Goal: Task Accomplishment & Management: Manage account settings

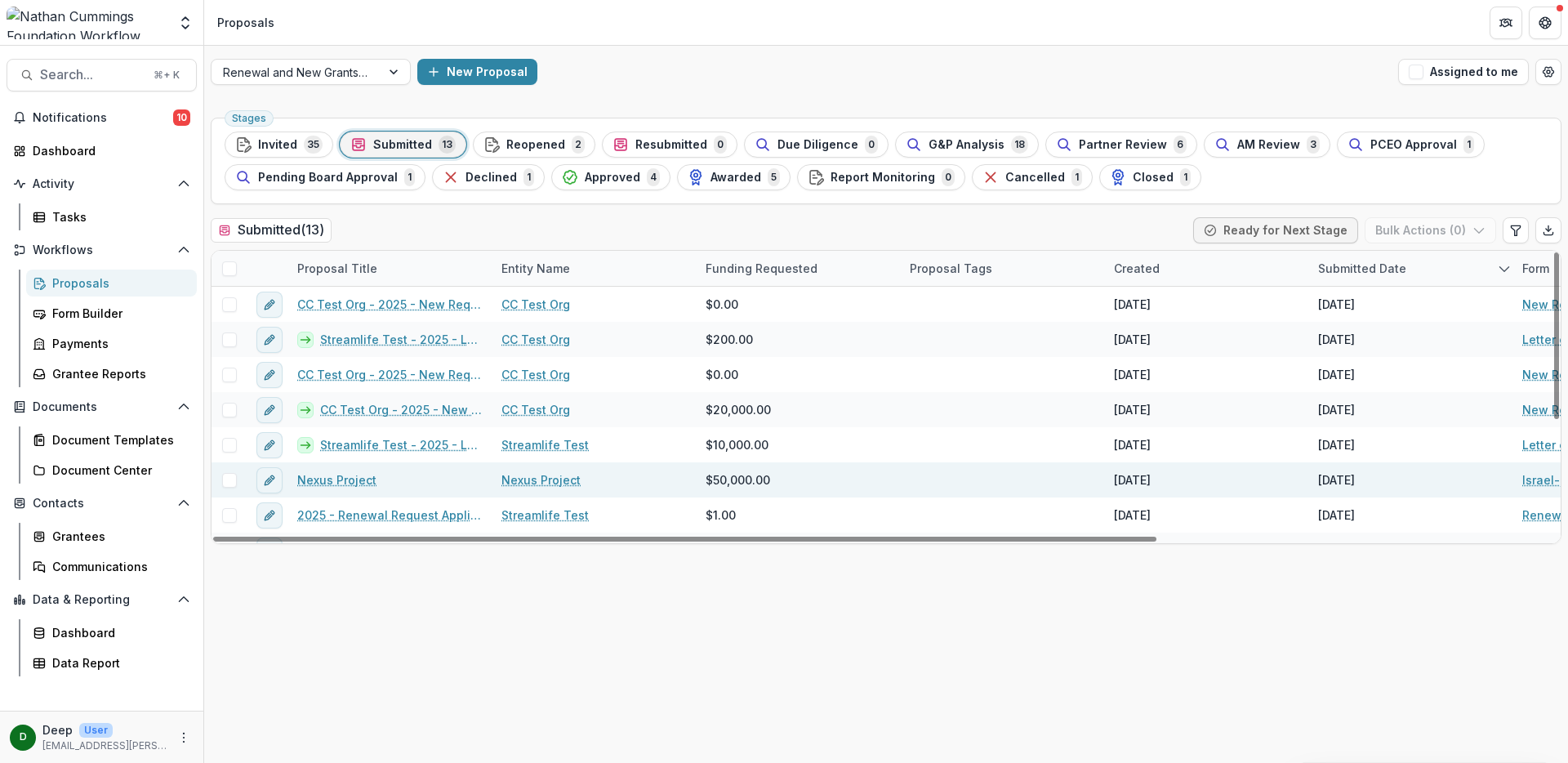
click at [343, 481] on link "Nexus Project" at bounding box center [337, 478] width 79 height 17
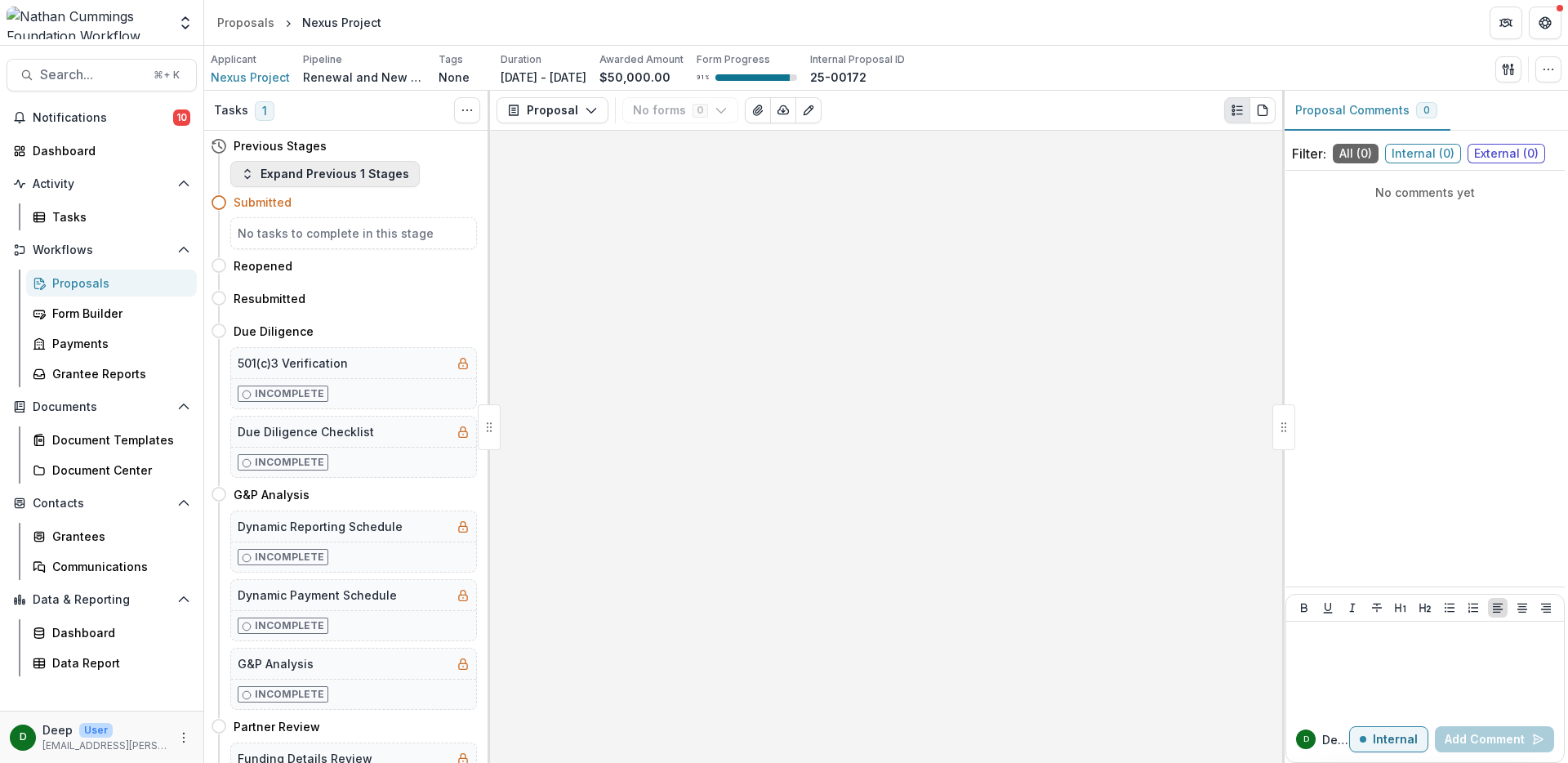
click at [304, 179] on button "Expand Previous 1 Stages" at bounding box center [325, 173] width 189 height 27
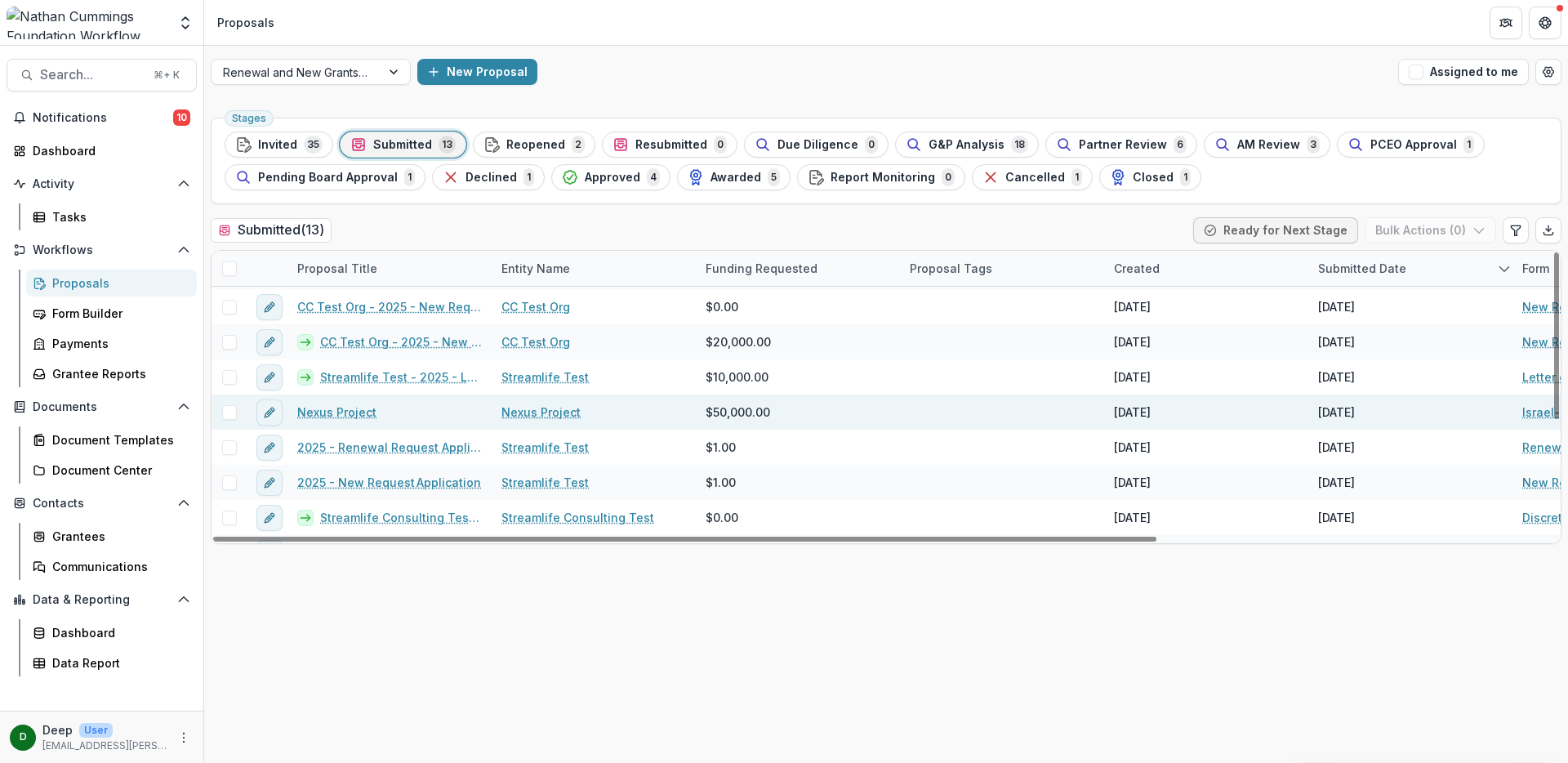
scroll to position [95, 0]
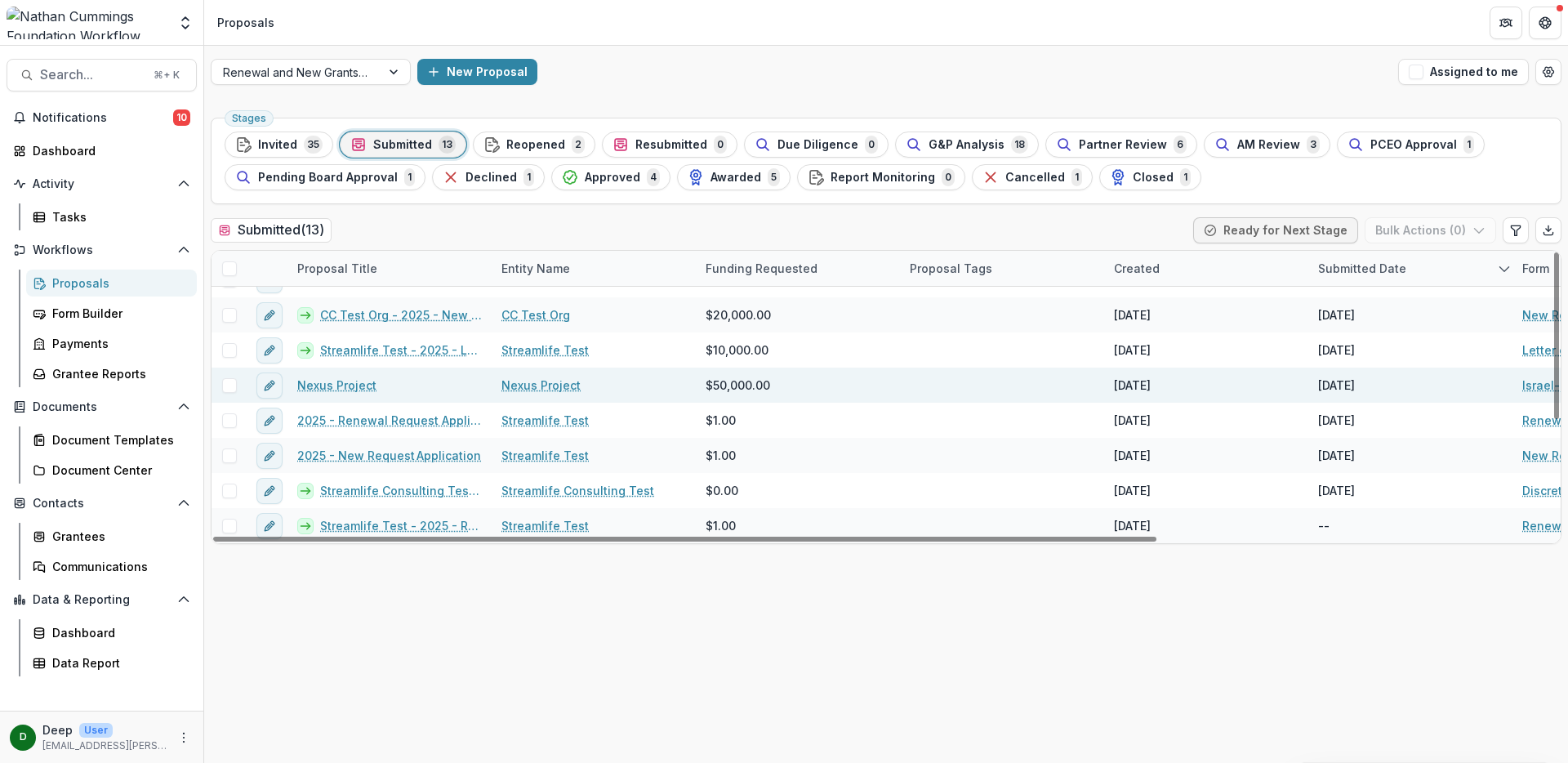
click at [352, 387] on link "Nexus Project" at bounding box center [337, 384] width 79 height 17
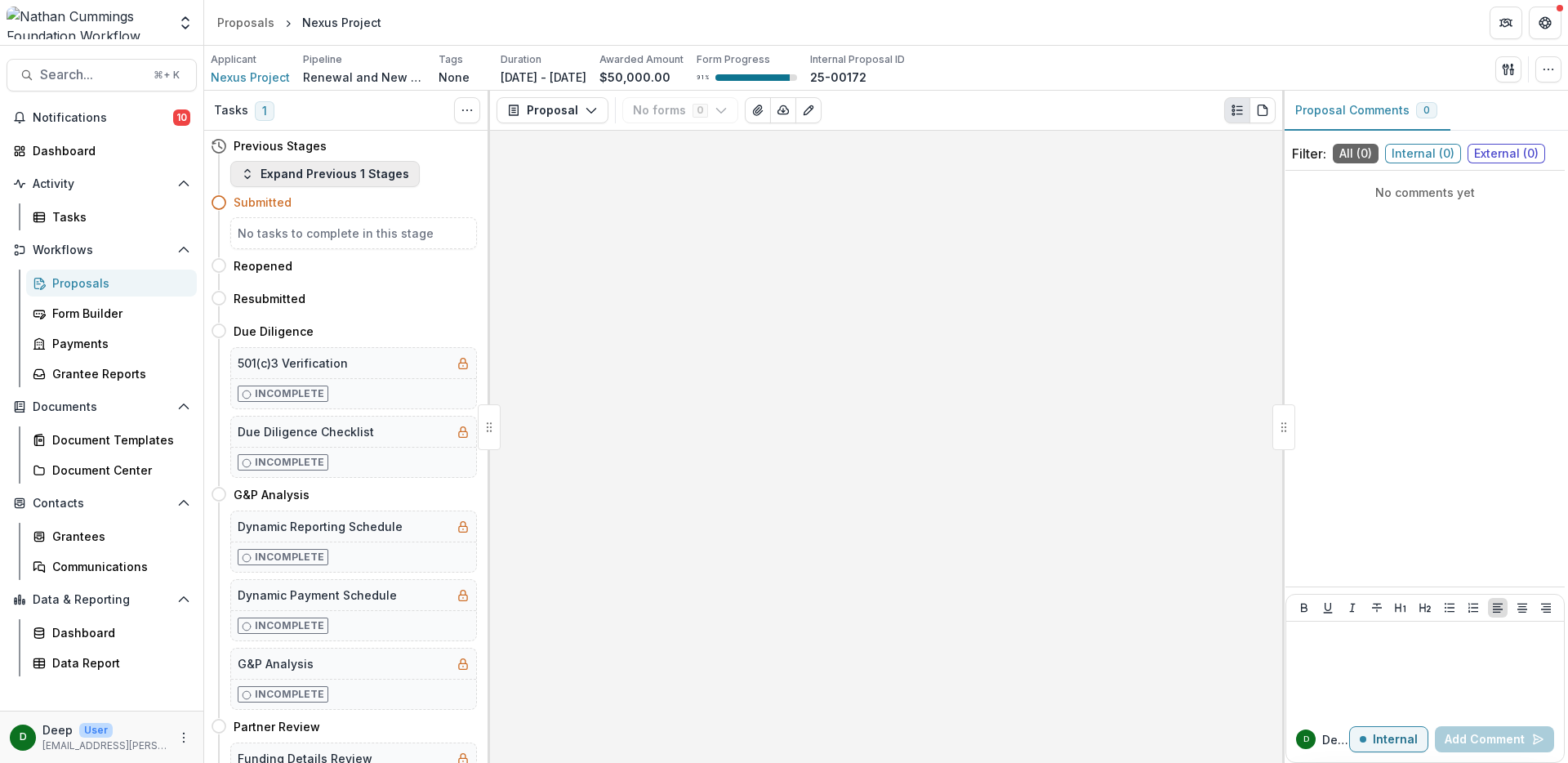
click at [311, 177] on button "Expand Previous 1 Stages" at bounding box center [325, 173] width 189 height 27
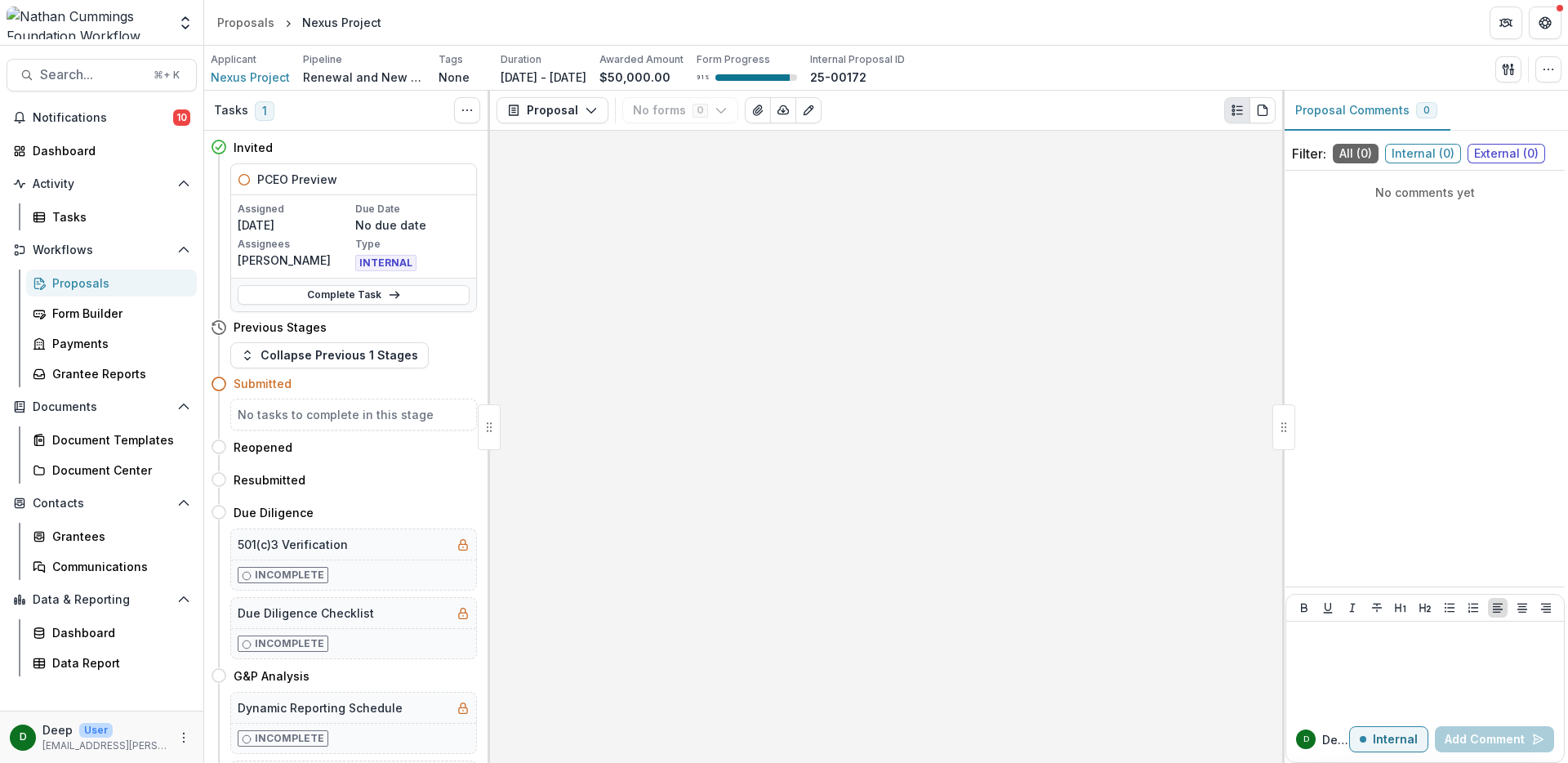
click at [88, 291] on link "Proposals" at bounding box center [111, 283] width 170 height 27
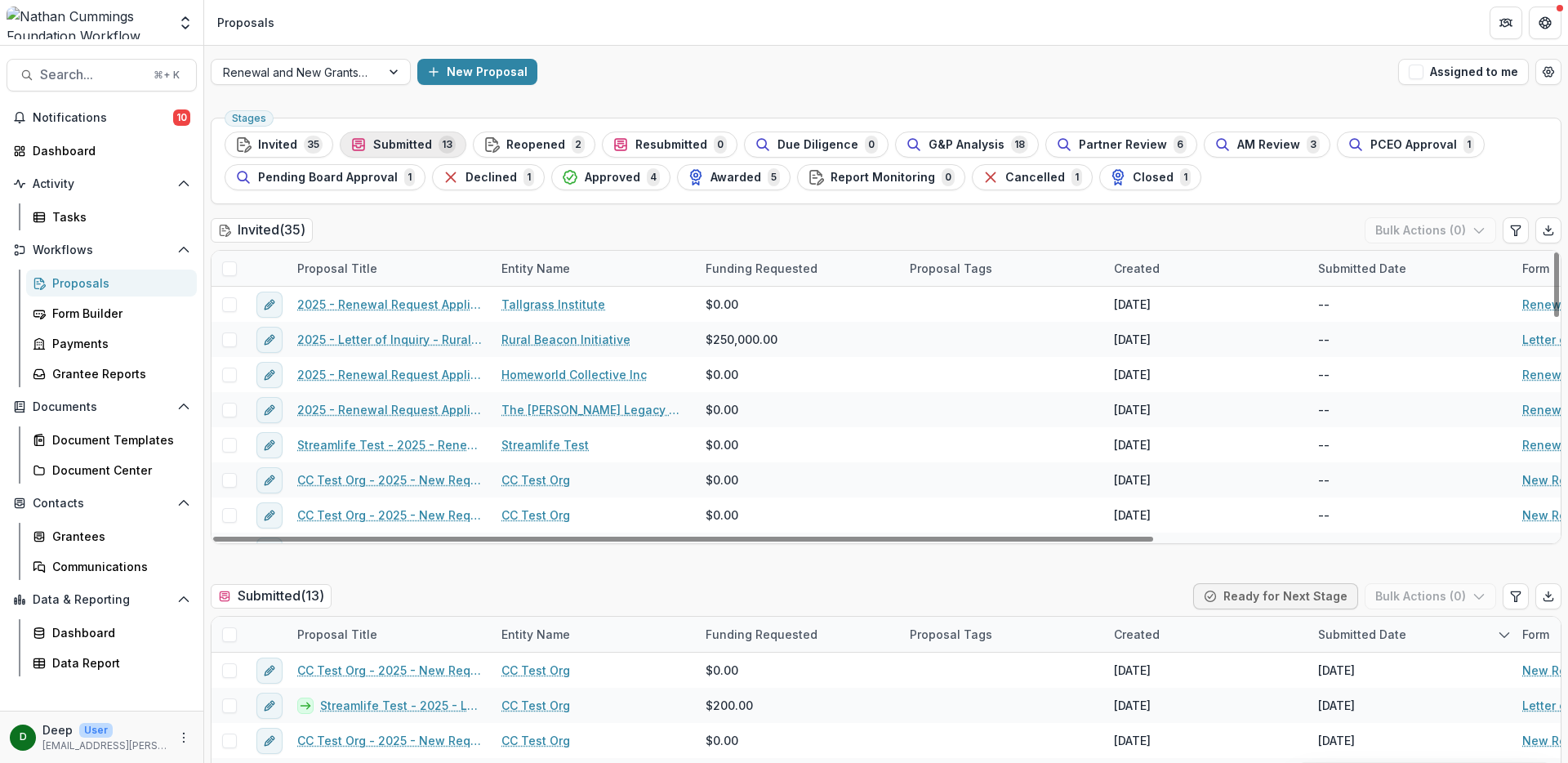
click at [386, 146] on span "Submitted" at bounding box center [403, 145] width 59 height 14
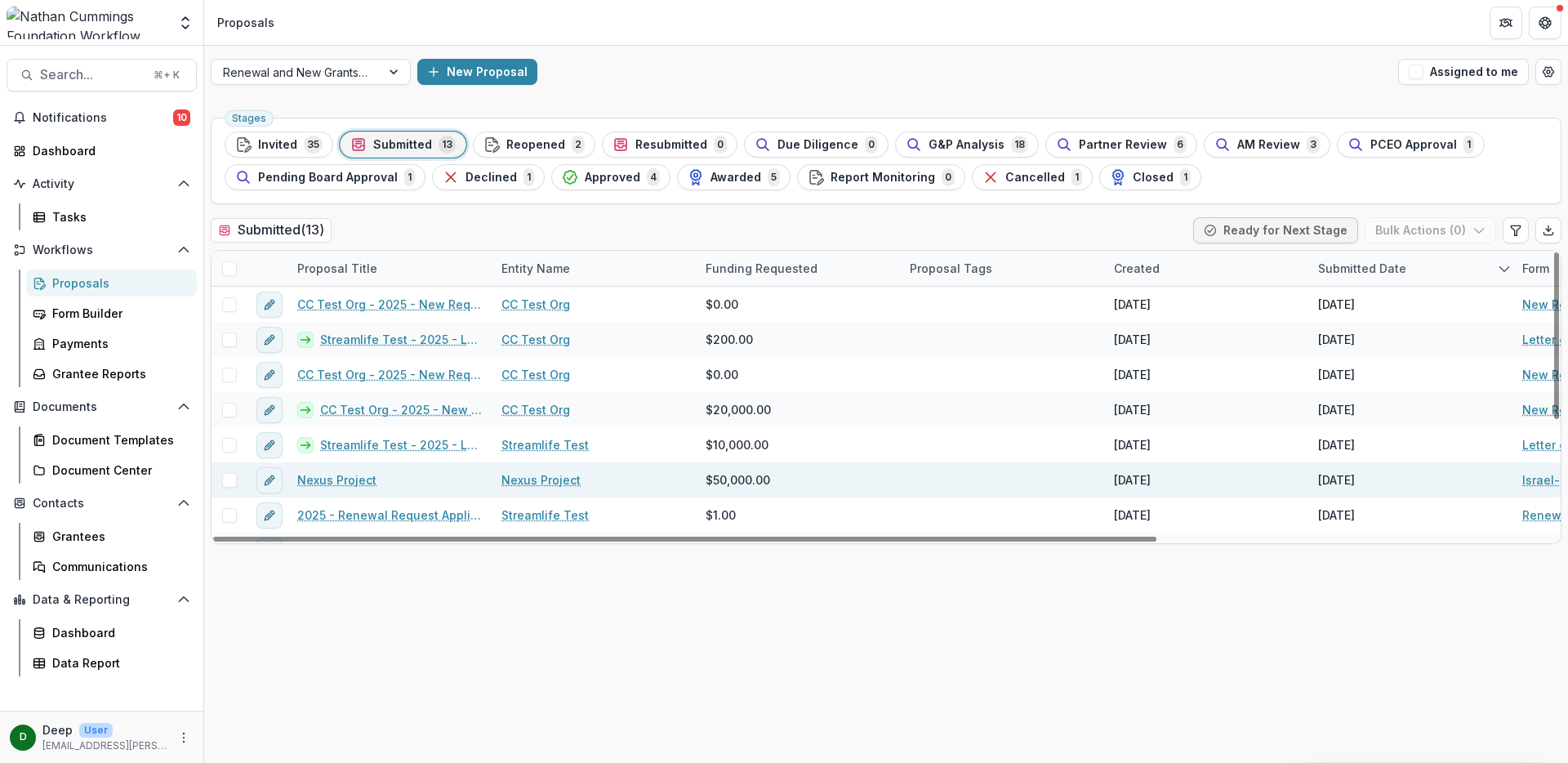
click at [535, 481] on link "Nexus Project" at bounding box center [541, 478] width 79 height 17
click at [349, 479] on link "Nexus Project" at bounding box center [337, 478] width 79 height 17
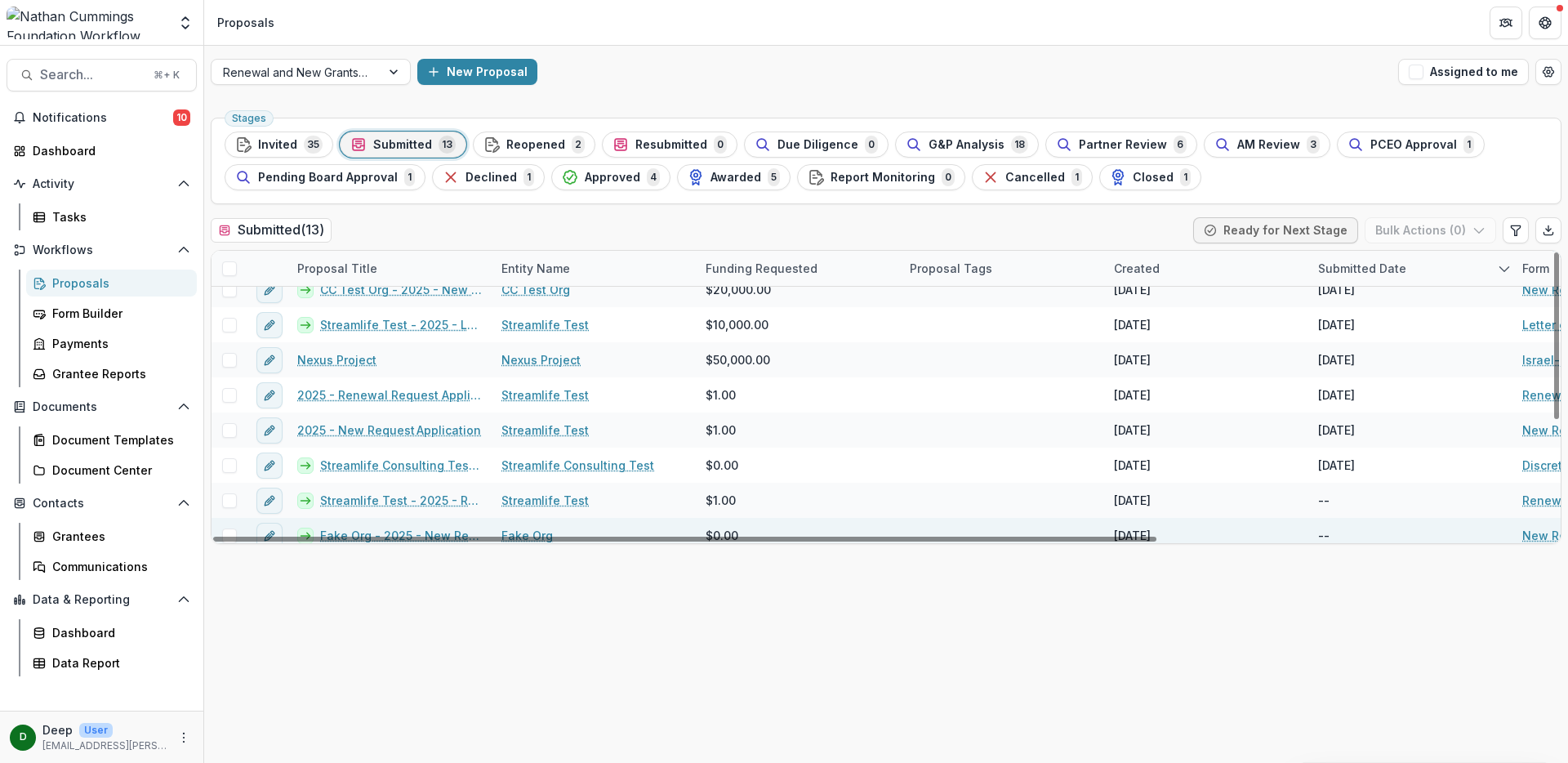
scroll to position [99, 0]
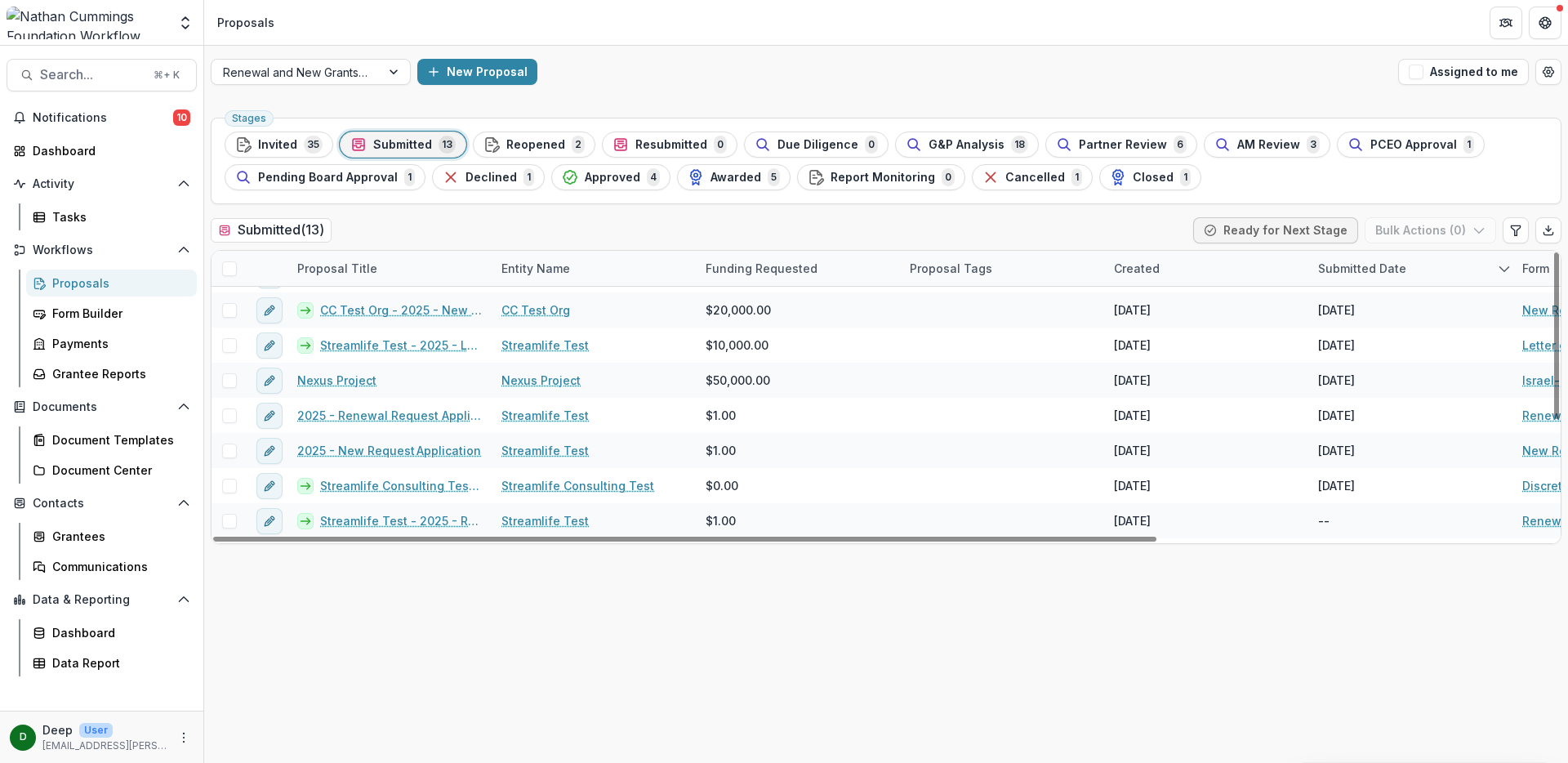
click at [420, 150] on span "Submitted" at bounding box center [403, 145] width 59 height 14
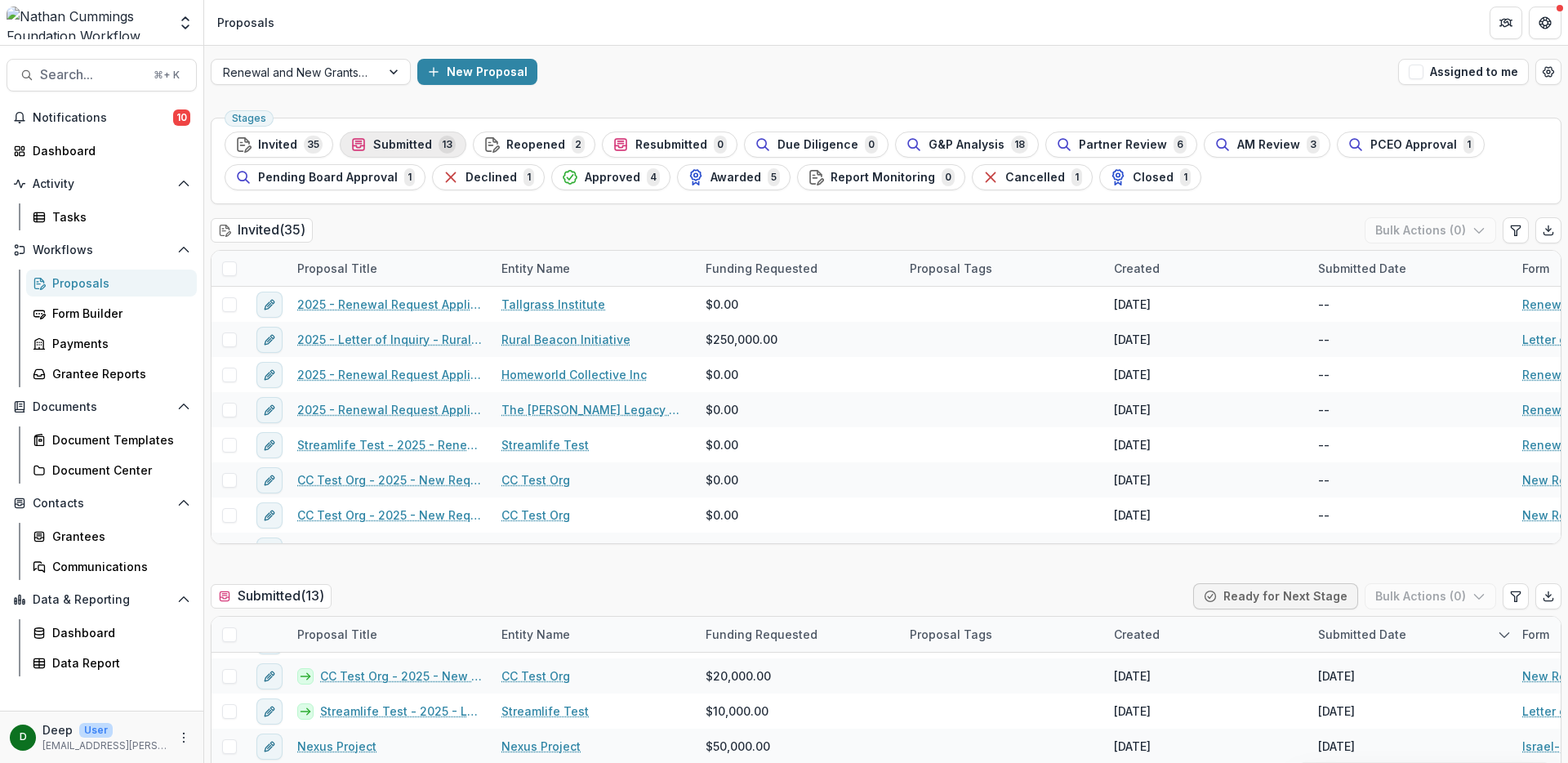
click at [420, 150] on span "Submitted" at bounding box center [403, 145] width 59 height 14
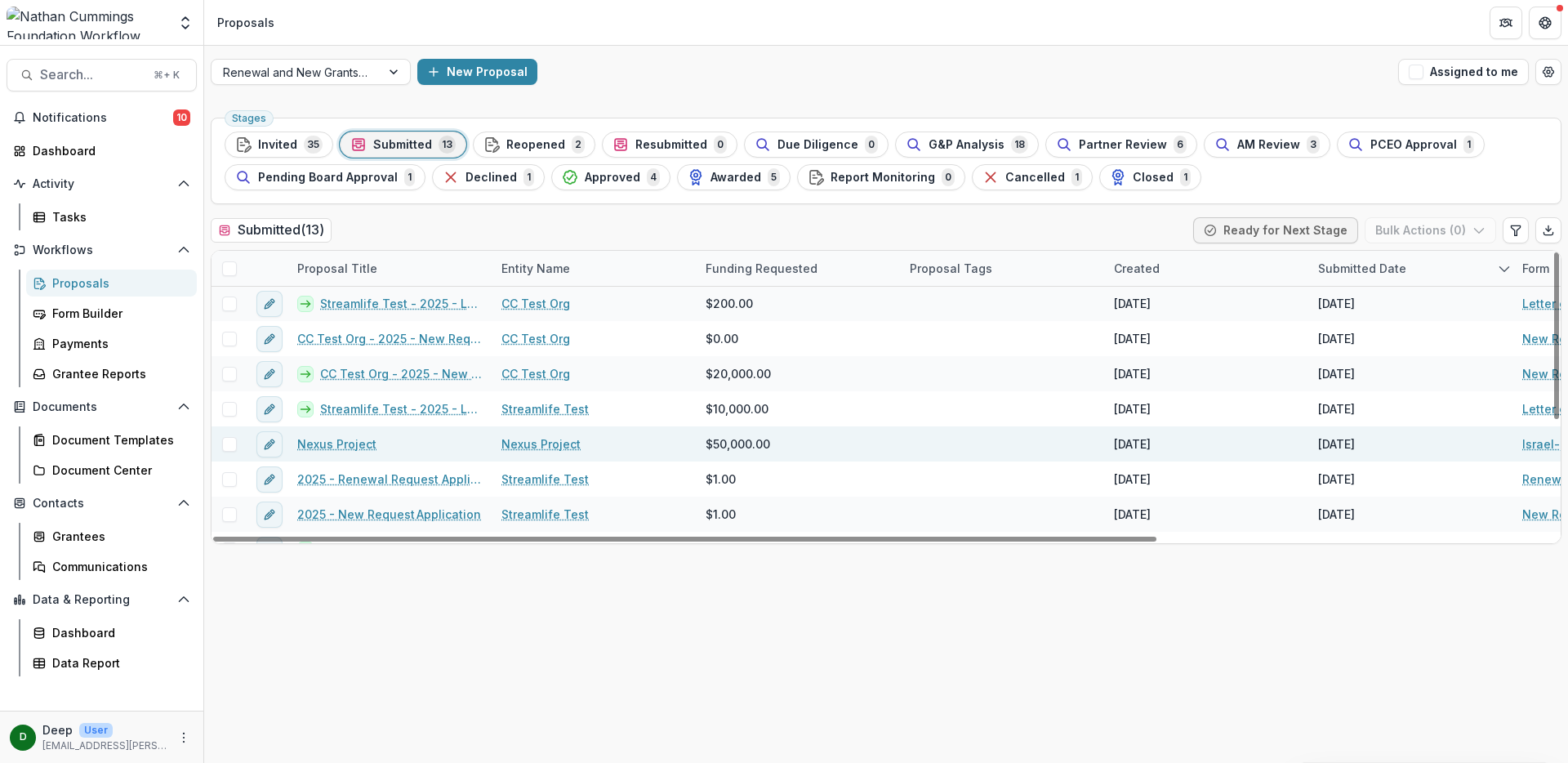
click at [366, 448] on link "Nexus Project" at bounding box center [337, 443] width 79 height 17
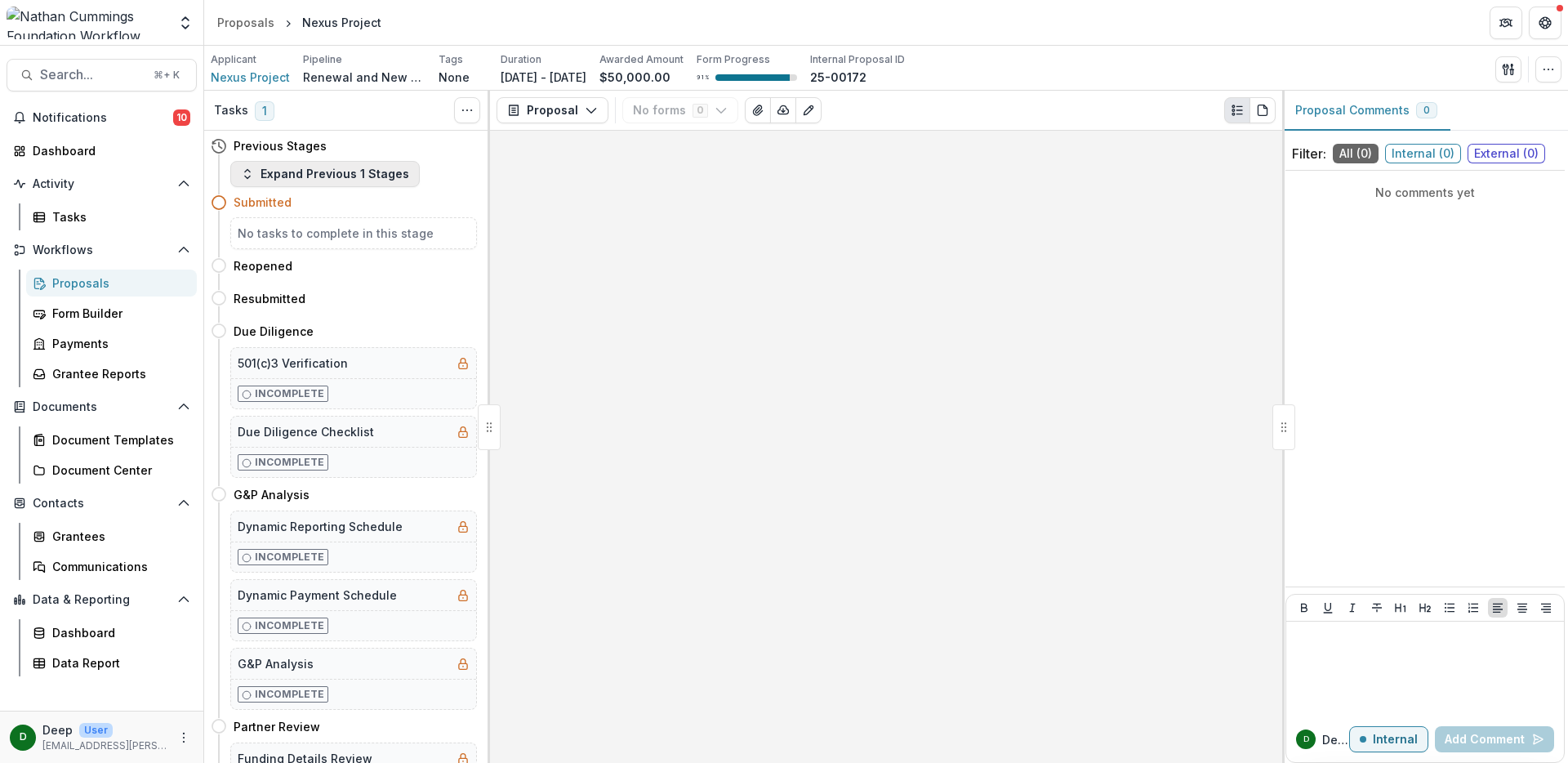
click at [286, 178] on button "Expand Previous 1 Stages" at bounding box center [325, 173] width 189 height 27
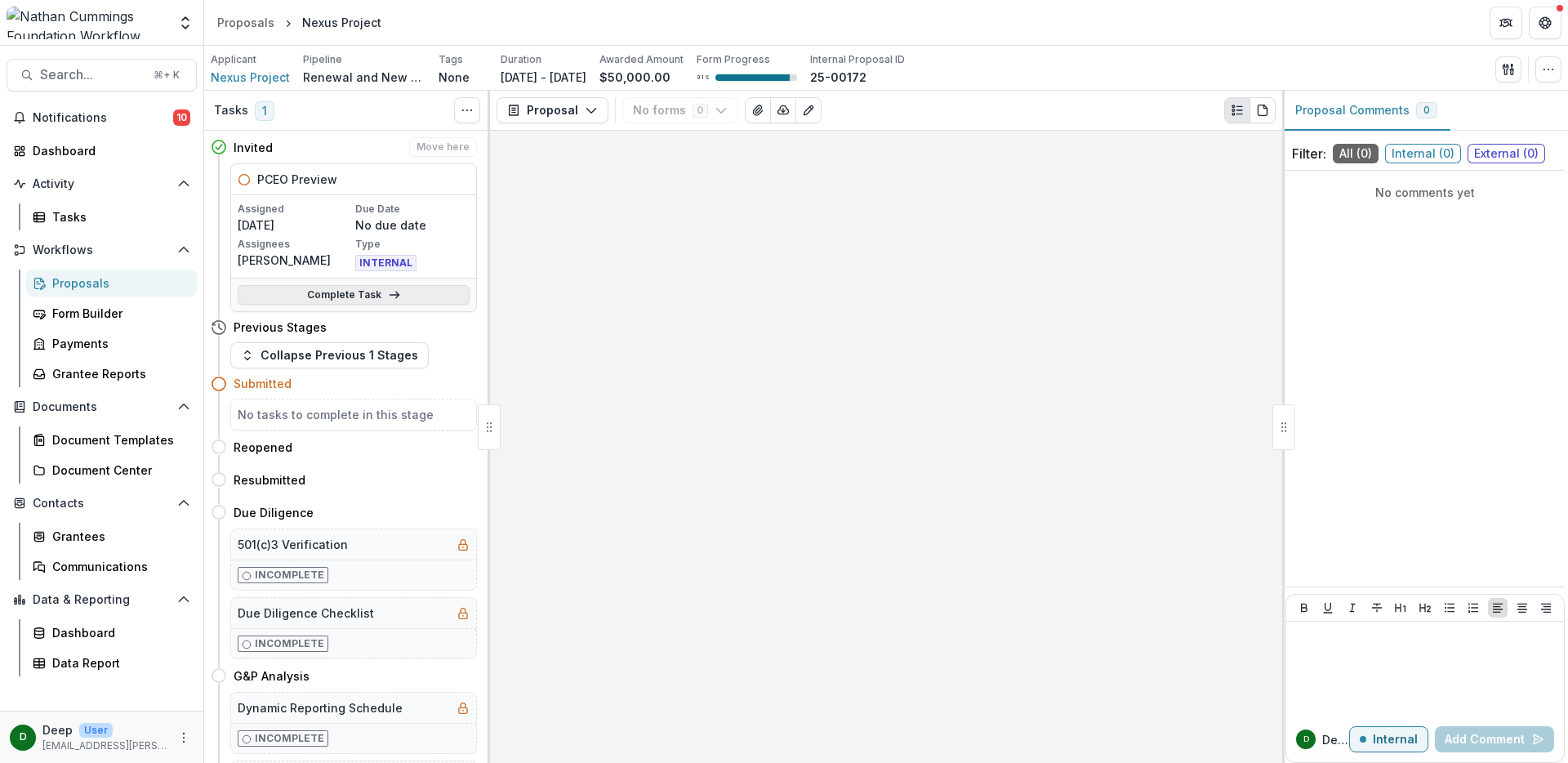
click at [320, 295] on link "Complete Task" at bounding box center [354, 294] width 232 height 20
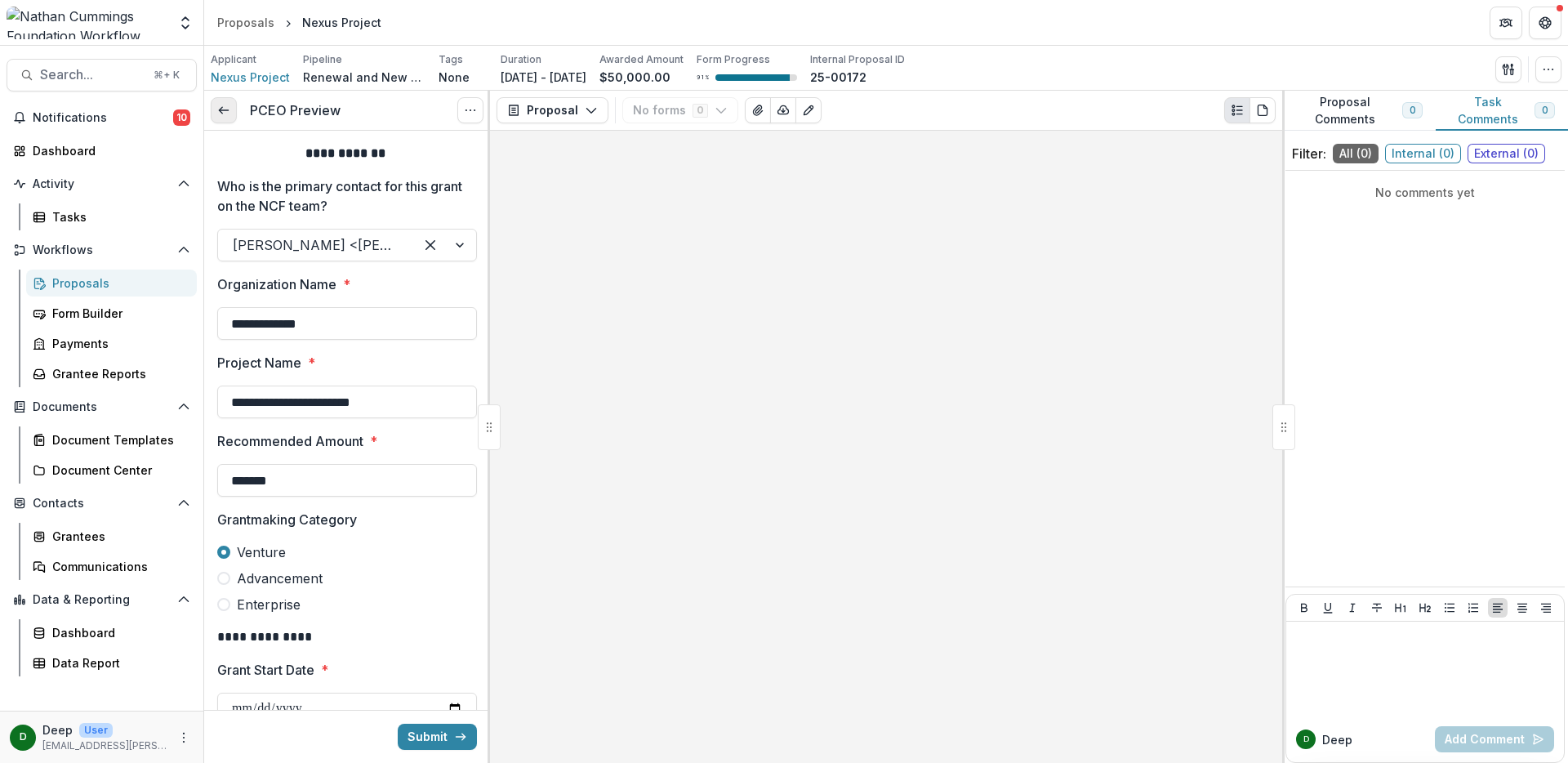
click at [225, 109] on icon at bounding box center [224, 109] width 13 height 13
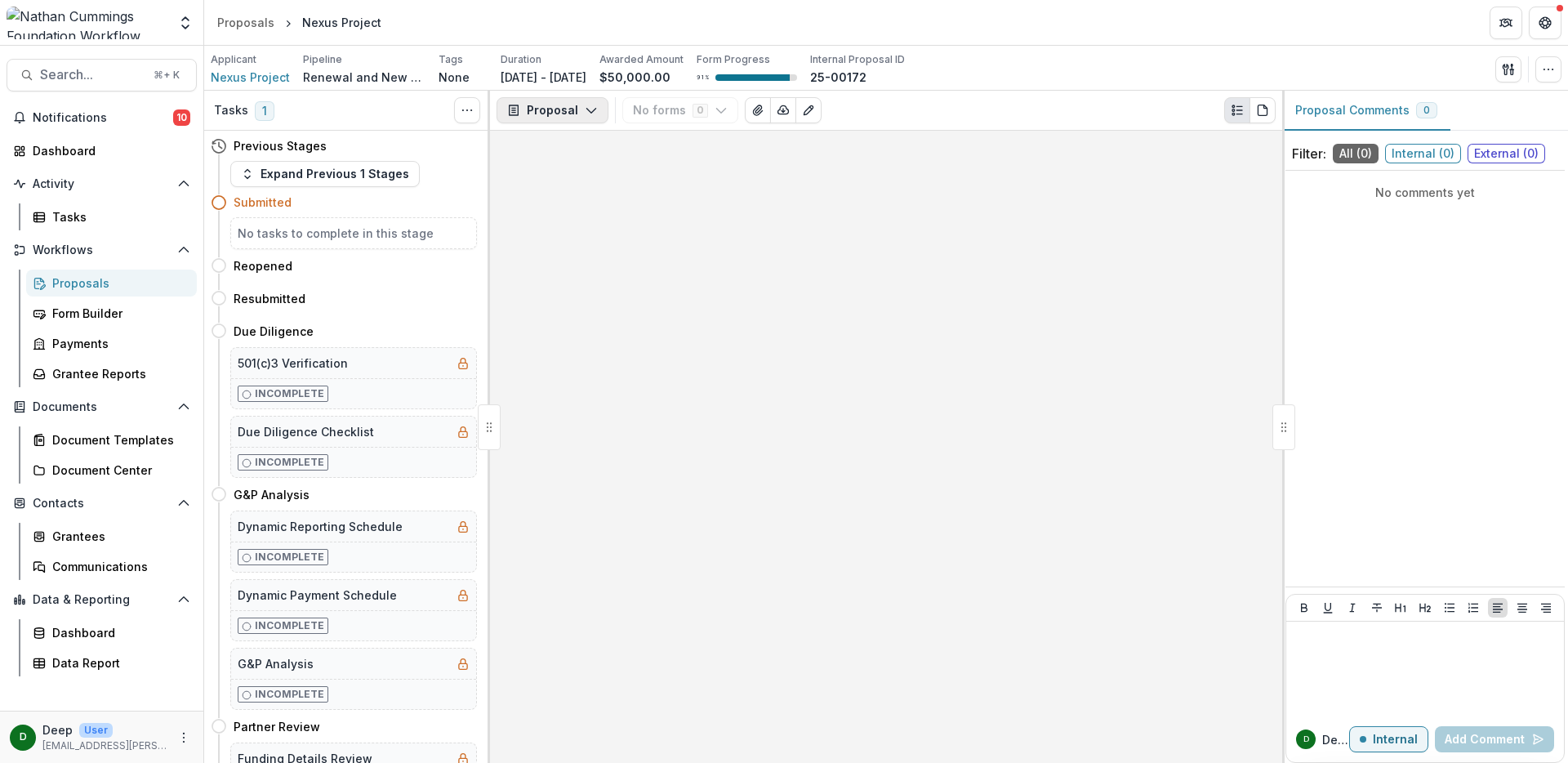
click at [585, 111] on icon "button" at bounding box center [591, 109] width 13 height 13
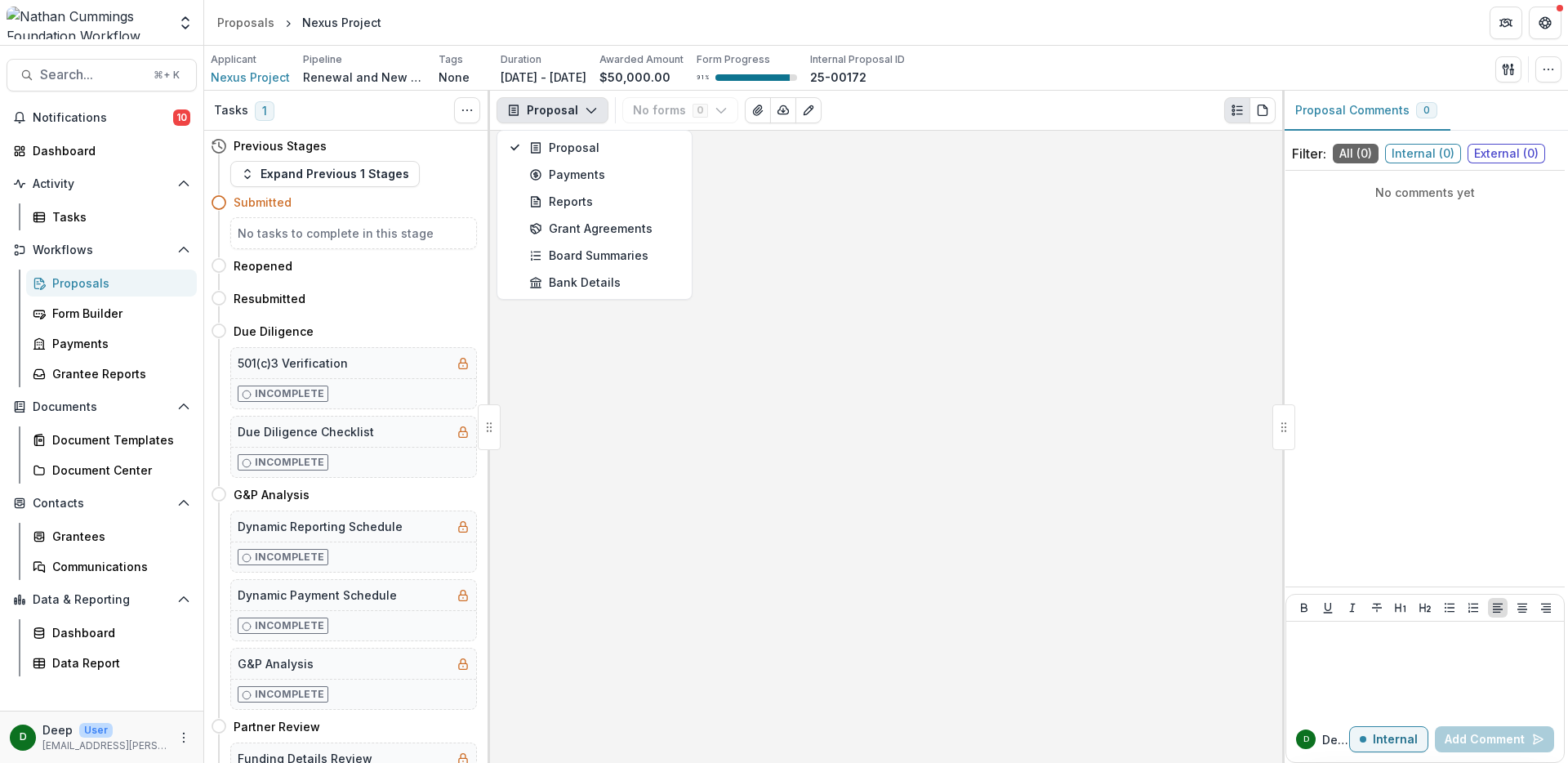
click at [585, 111] on icon "button" at bounding box center [591, 109] width 13 height 13
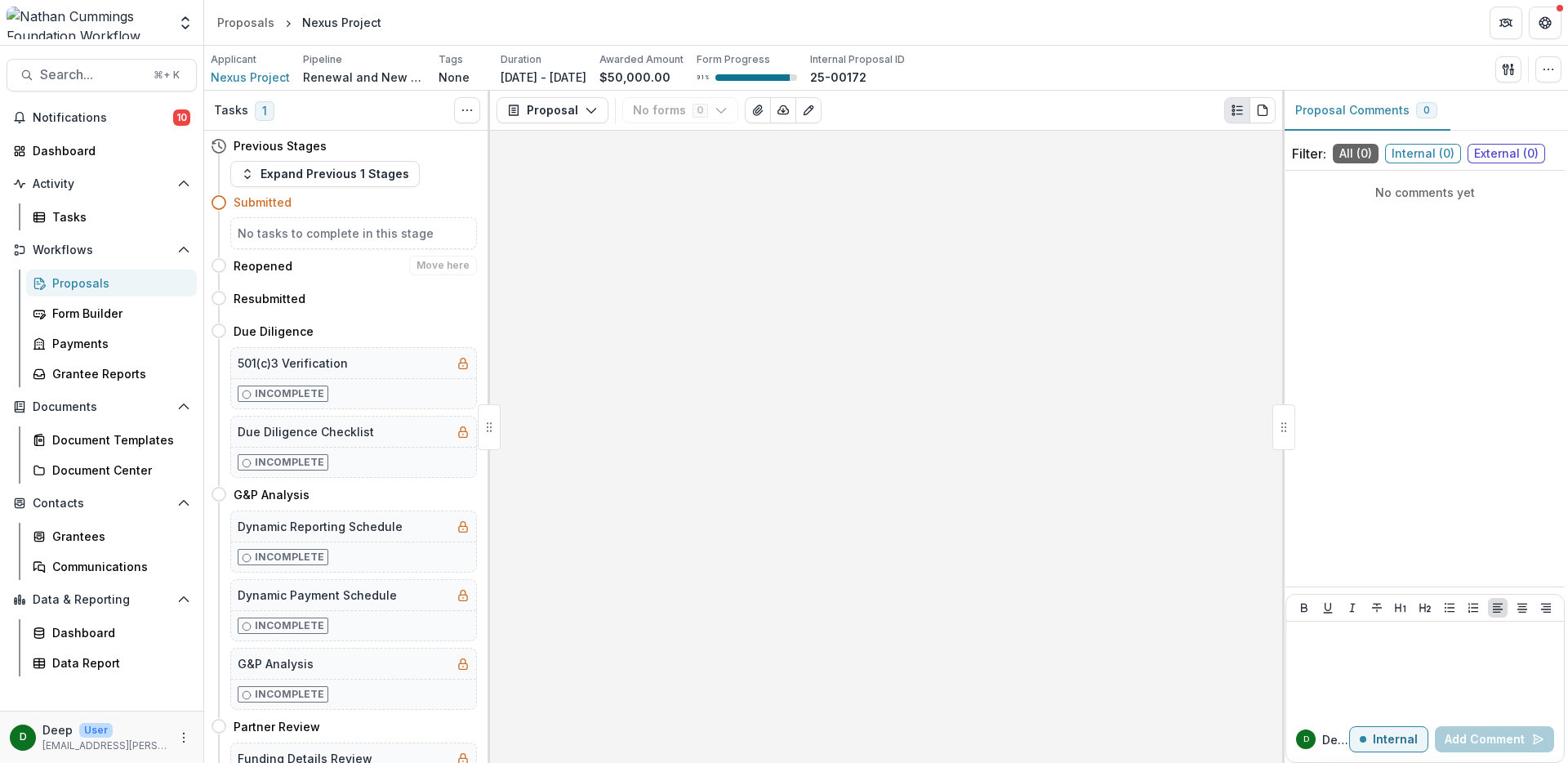
scroll to position [427, 0]
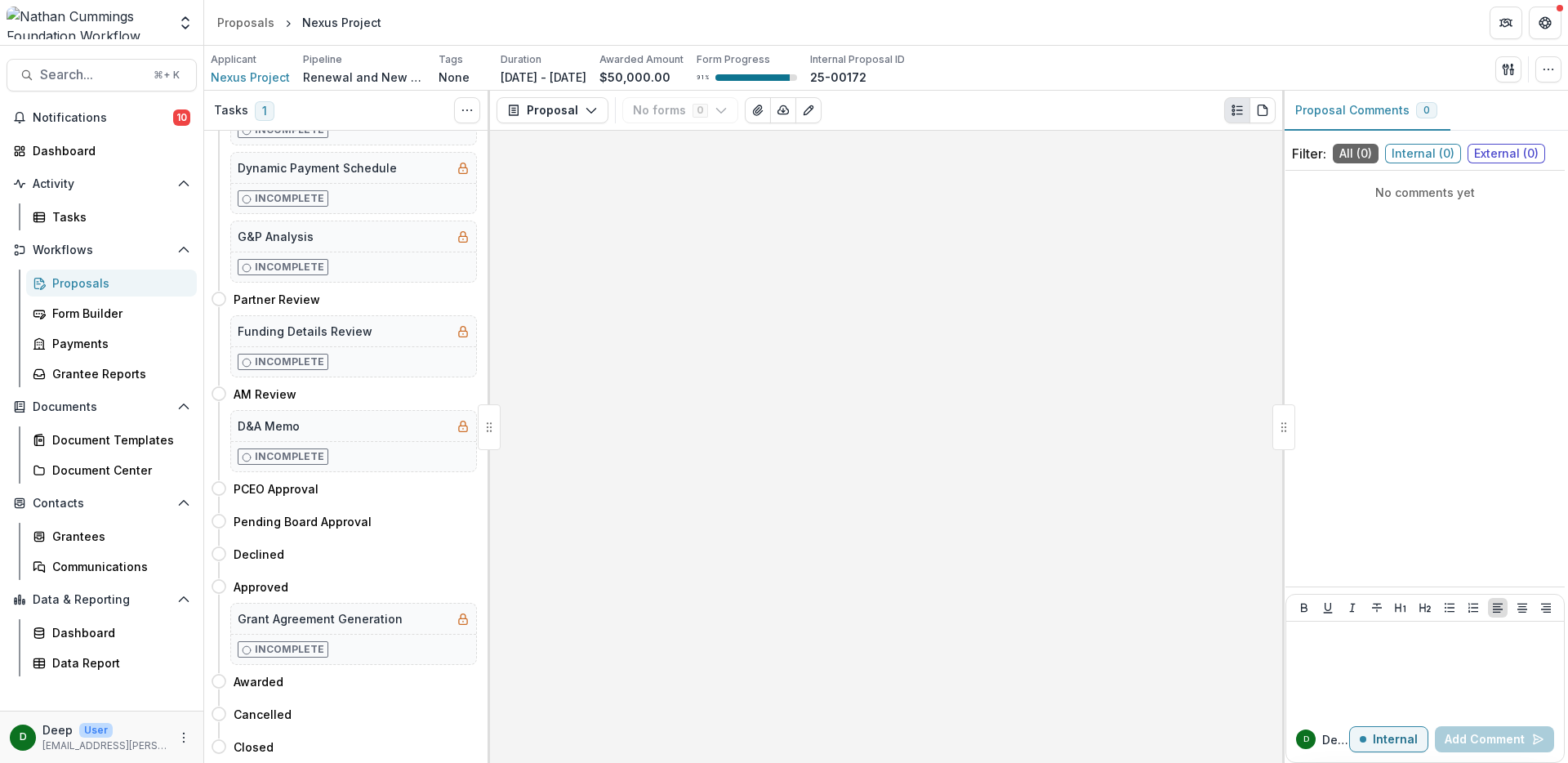
click at [915, 287] on div at bounding box center [886, 447] width 792 height 632
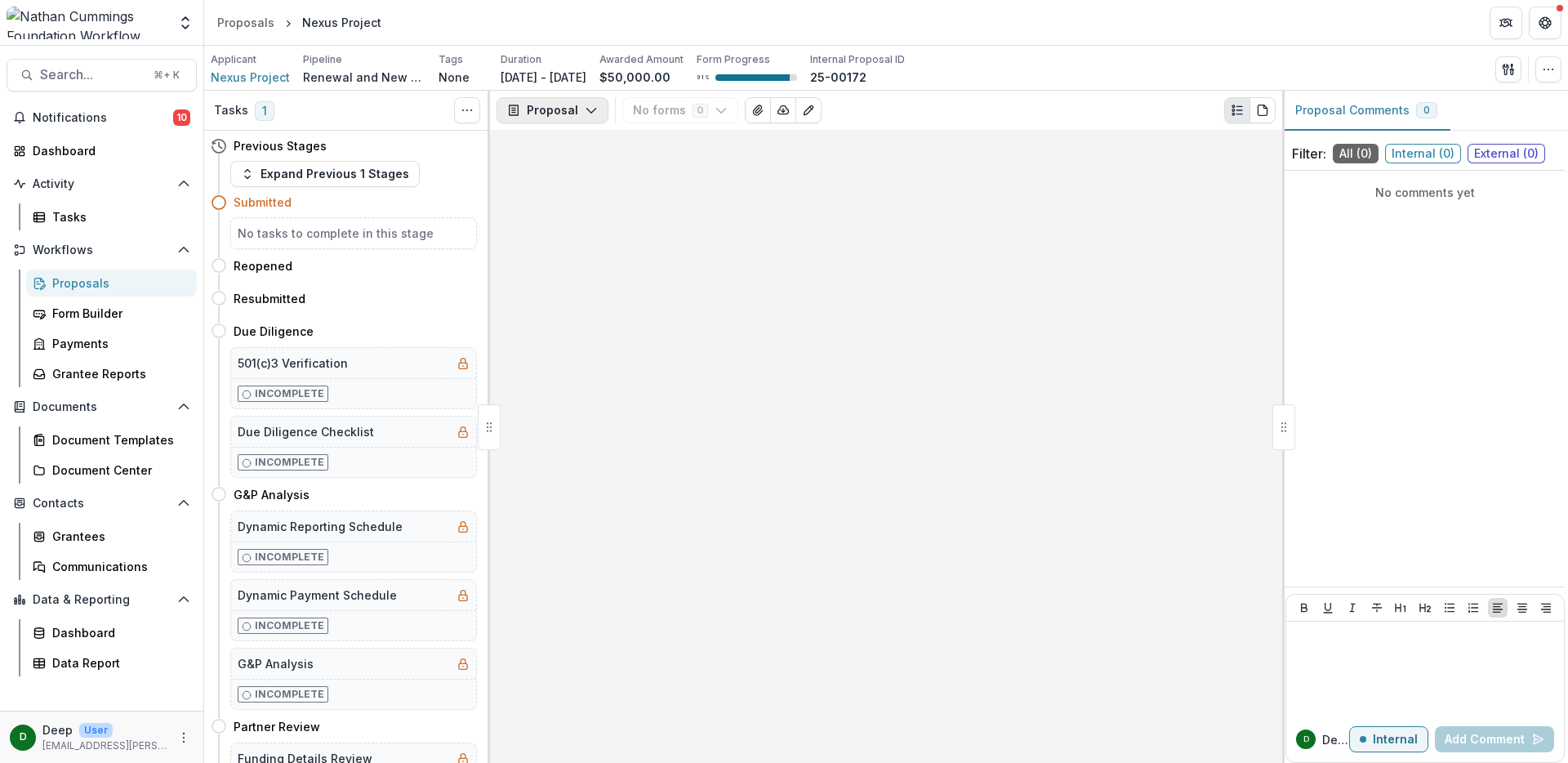
click at [585, 111] on icon "button" at bounding box center [591, 109] width 13 height 13
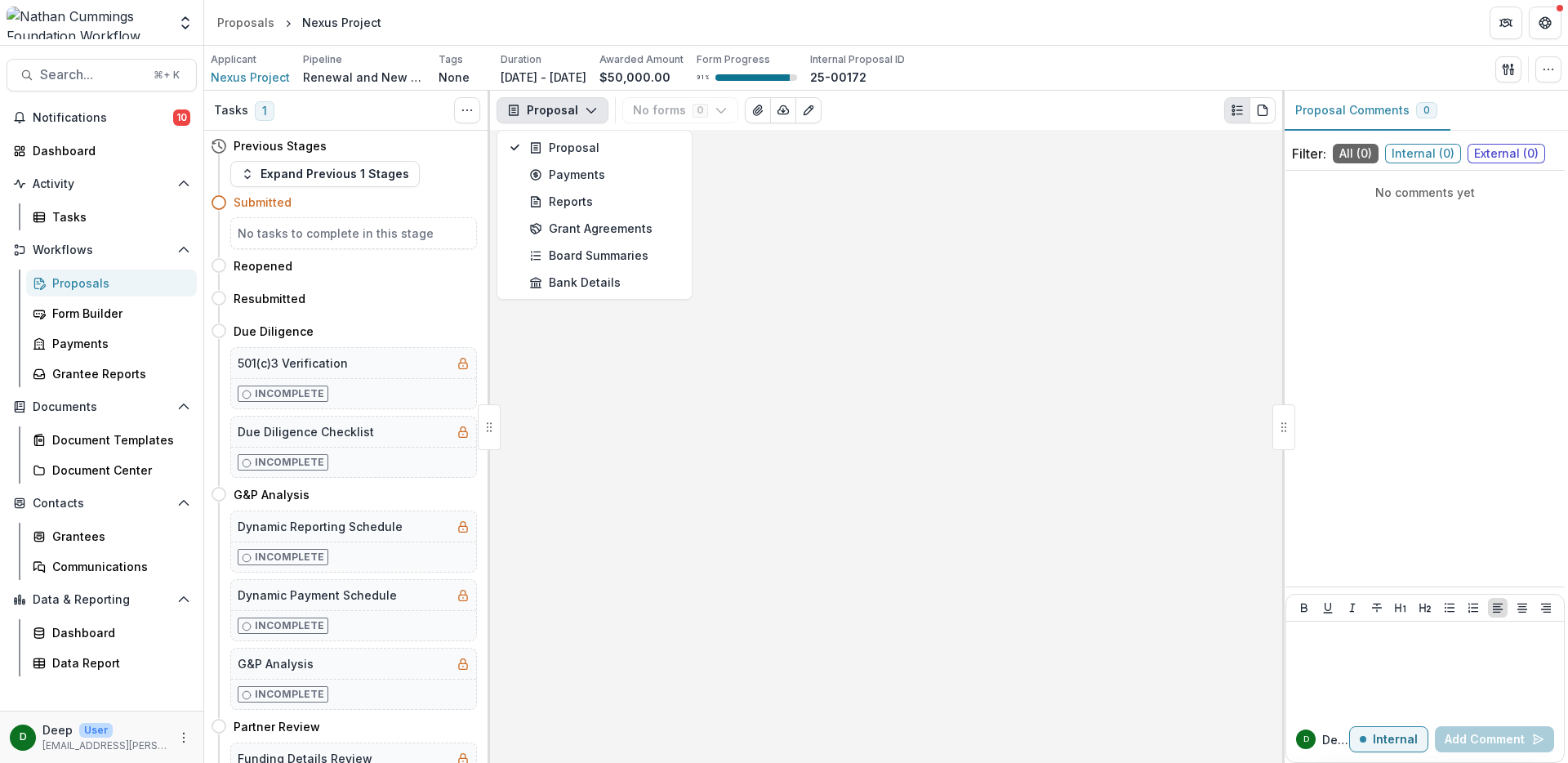
click at [790, 256] on div at bounding box center [886, 446] width 792 height 633
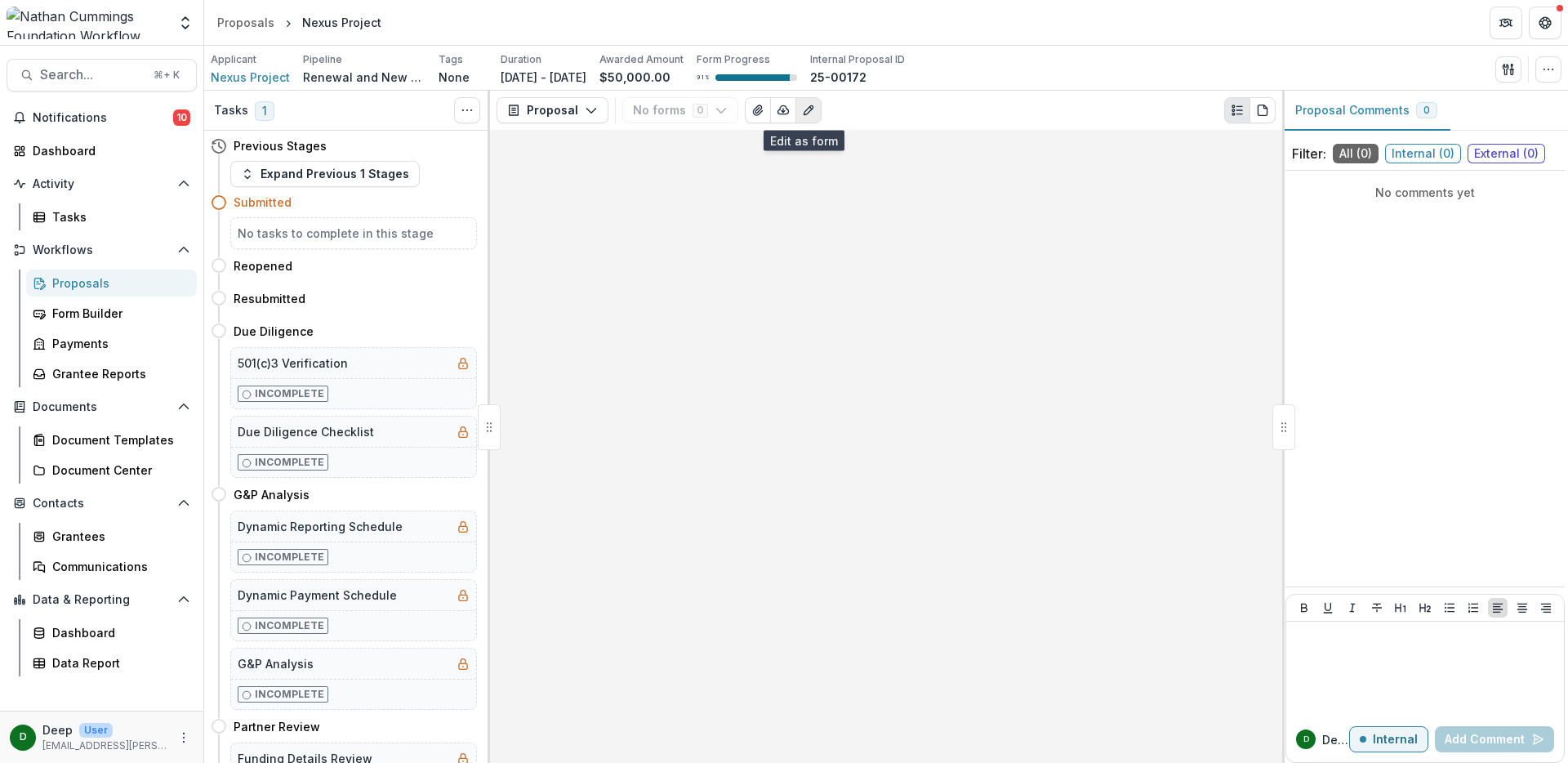
click at [808, 110] on icon "Edit as form" at bounding box center [808, 109] width 13 height 13
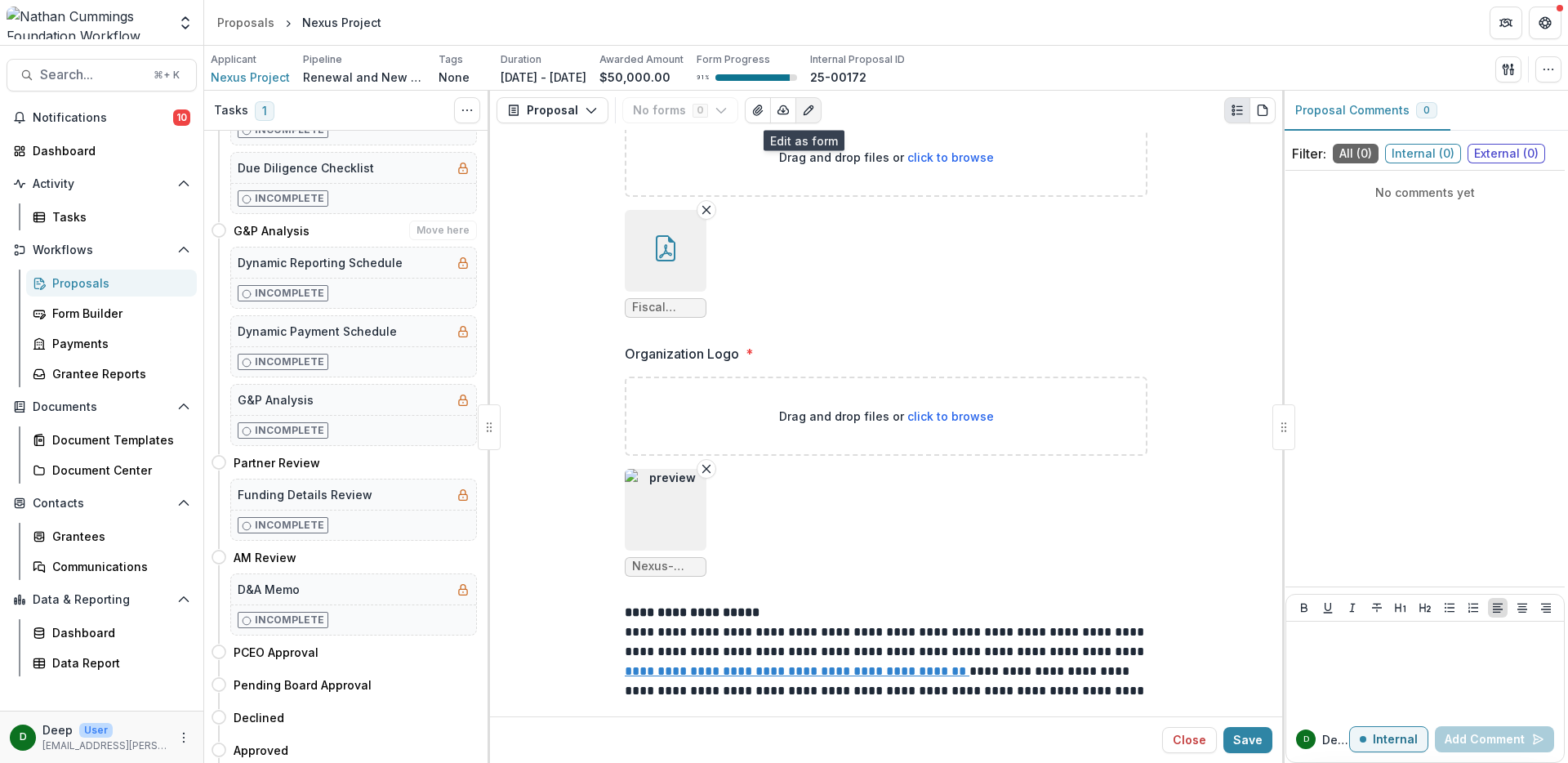
scroll to position [277, 0]
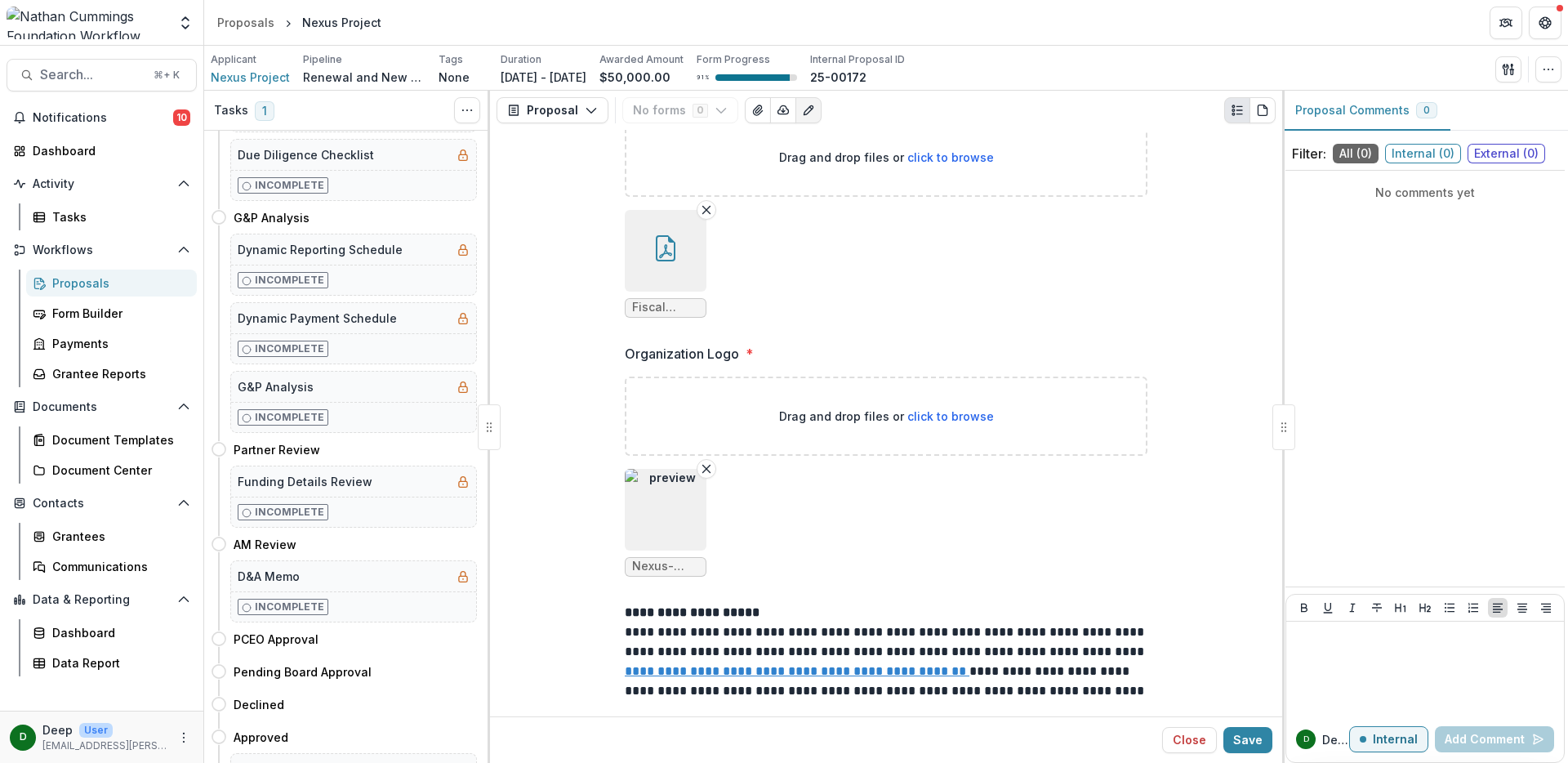
click at [105, 286] on div "Proposals" at bounding box center [118, 283] width 132 height 17
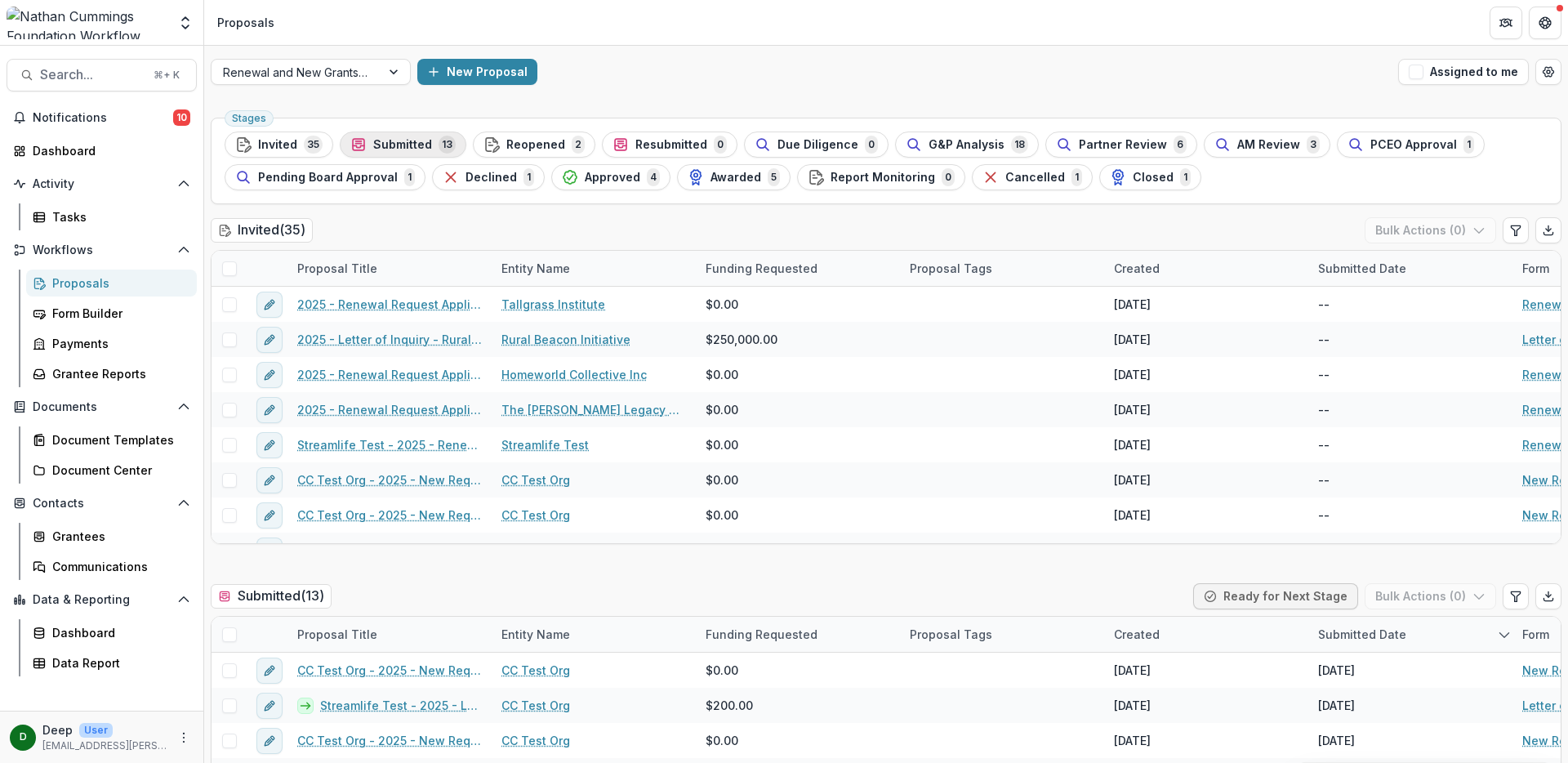
click at [396, 146] on span "Submitted" at bounding box center [403, 145] width 59 height 14
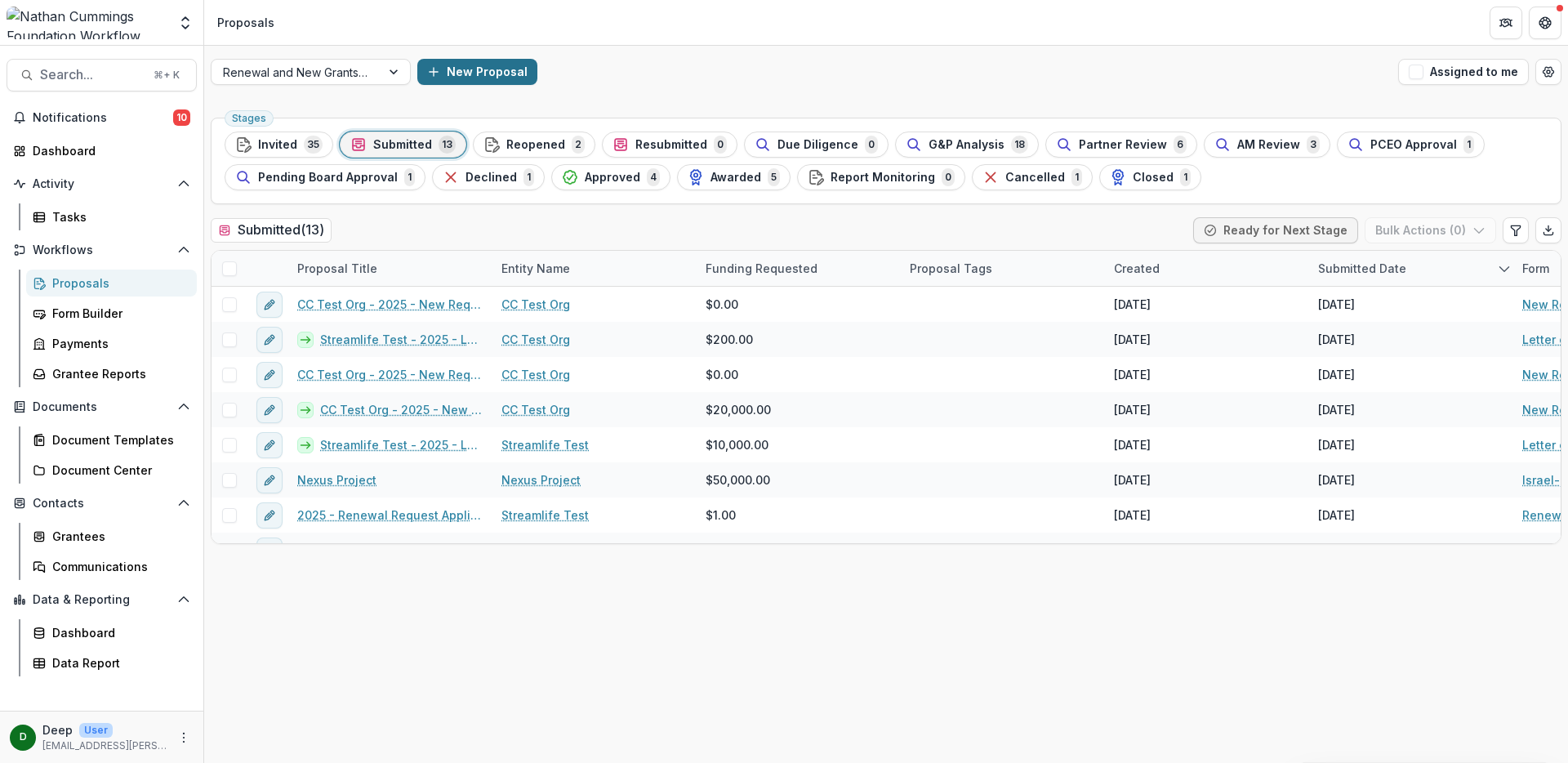
click at [480, 76] on button "New Proposal" at bounding box center [478, 72] width 120 height 27
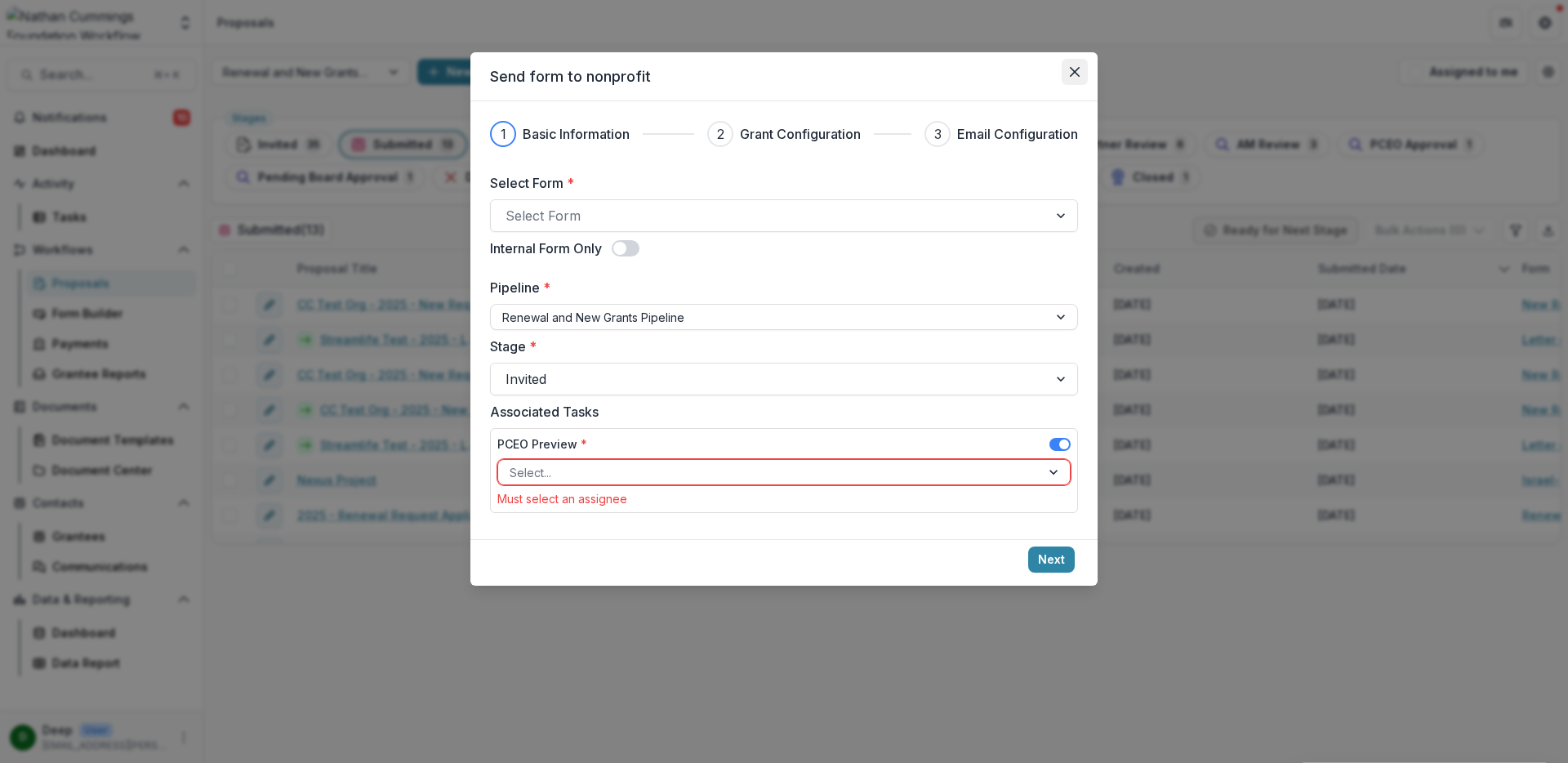
click at [1077, 69] on icon "Close" at bounding box center [1075, 72] width 10 height 10
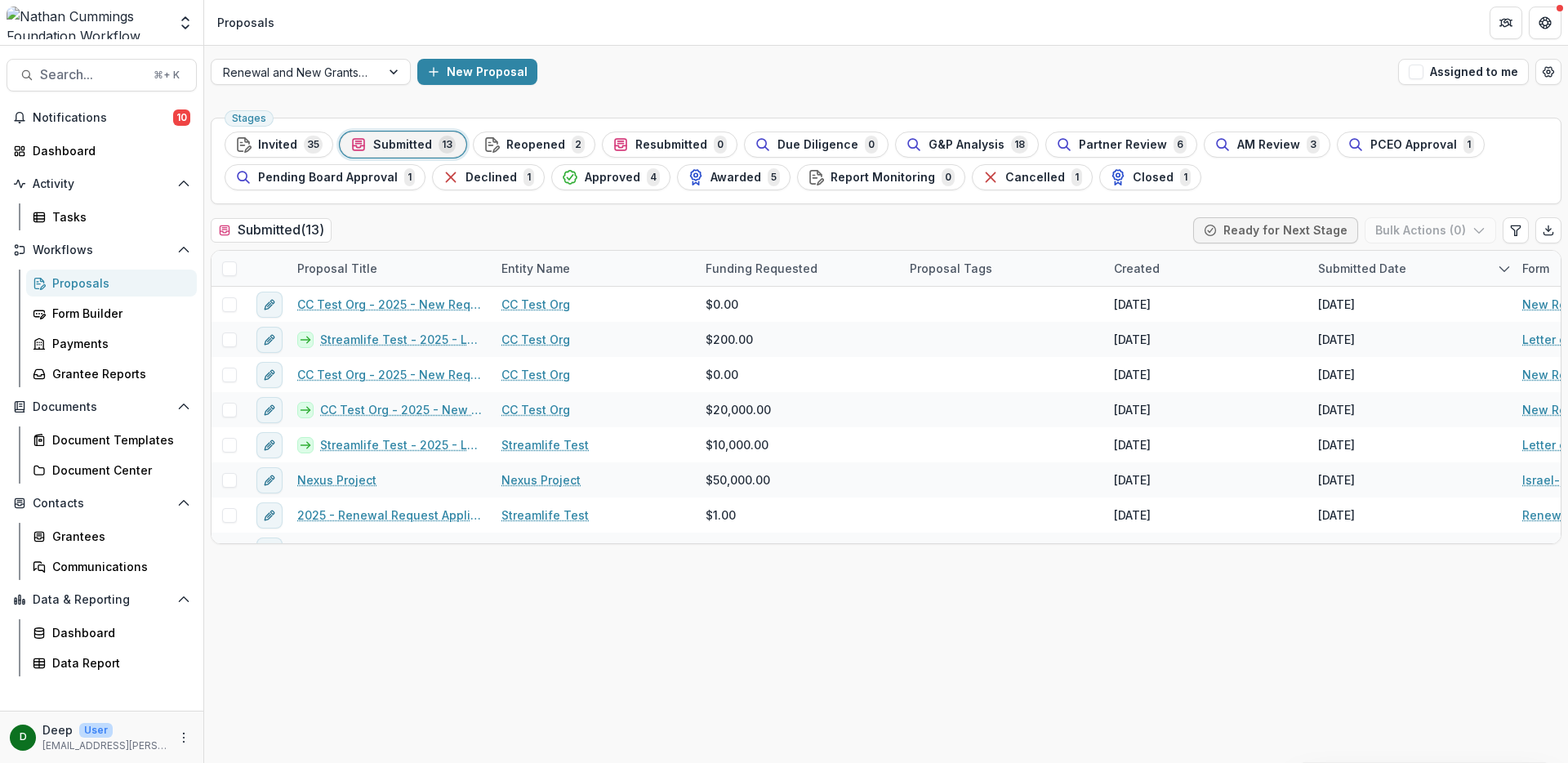
click at [805, 70] on div "New Proposal" at bounding box center [904, 72] width 974 height 27
click at [605, 174] on span "Approved" at bounding box center [613, 177] width 55 height 14
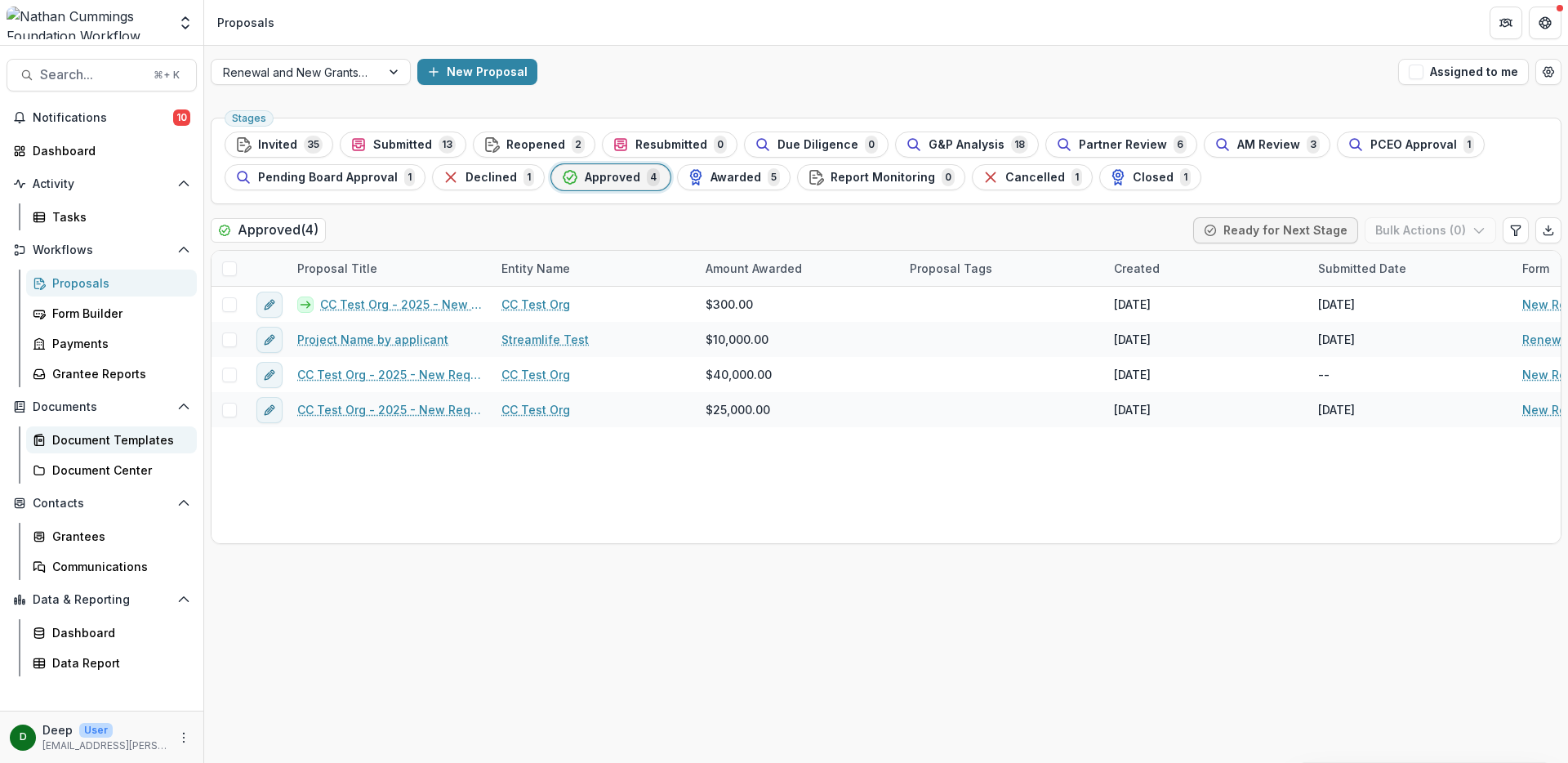
click at [127, 444] on div "Document Templates" at bounding box center [118, 439] width 132 height 17
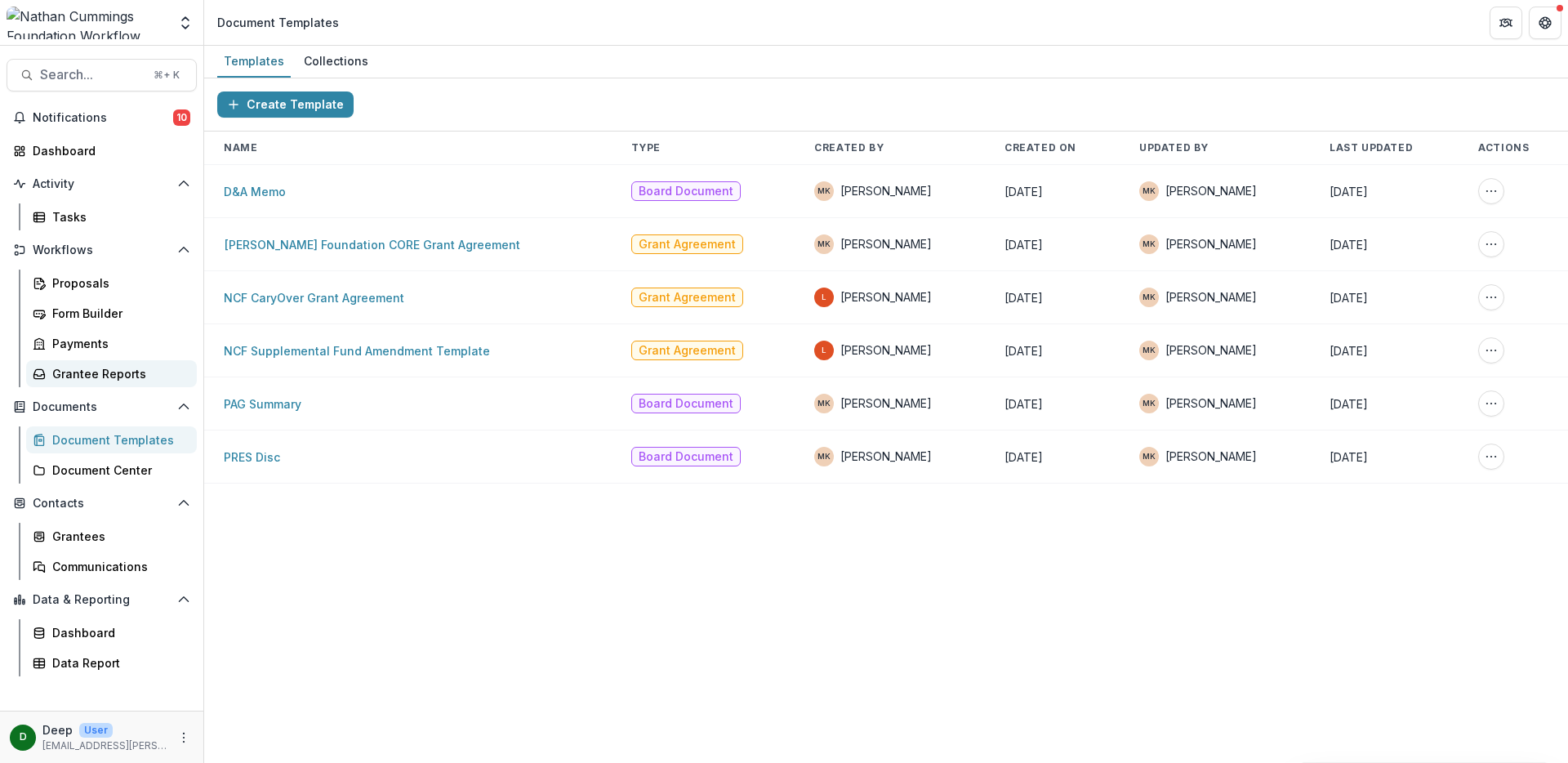
click at [98, 378] on div "Grantee Reports" at bounding box center [118, 373] width 132 height 17
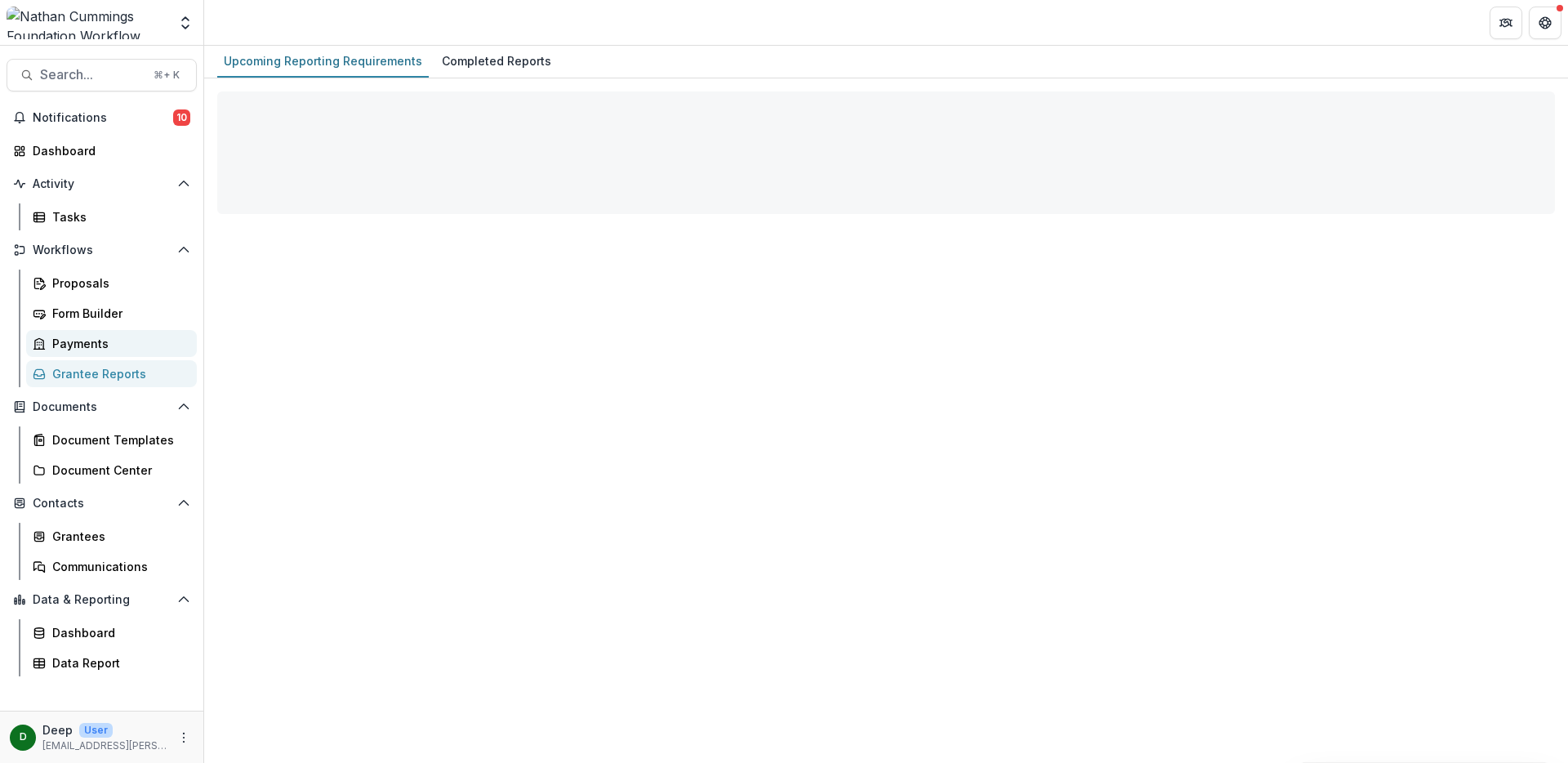
click at [96, 339] on div "Payments" at bounding box center [118, 343] width 132 height 17
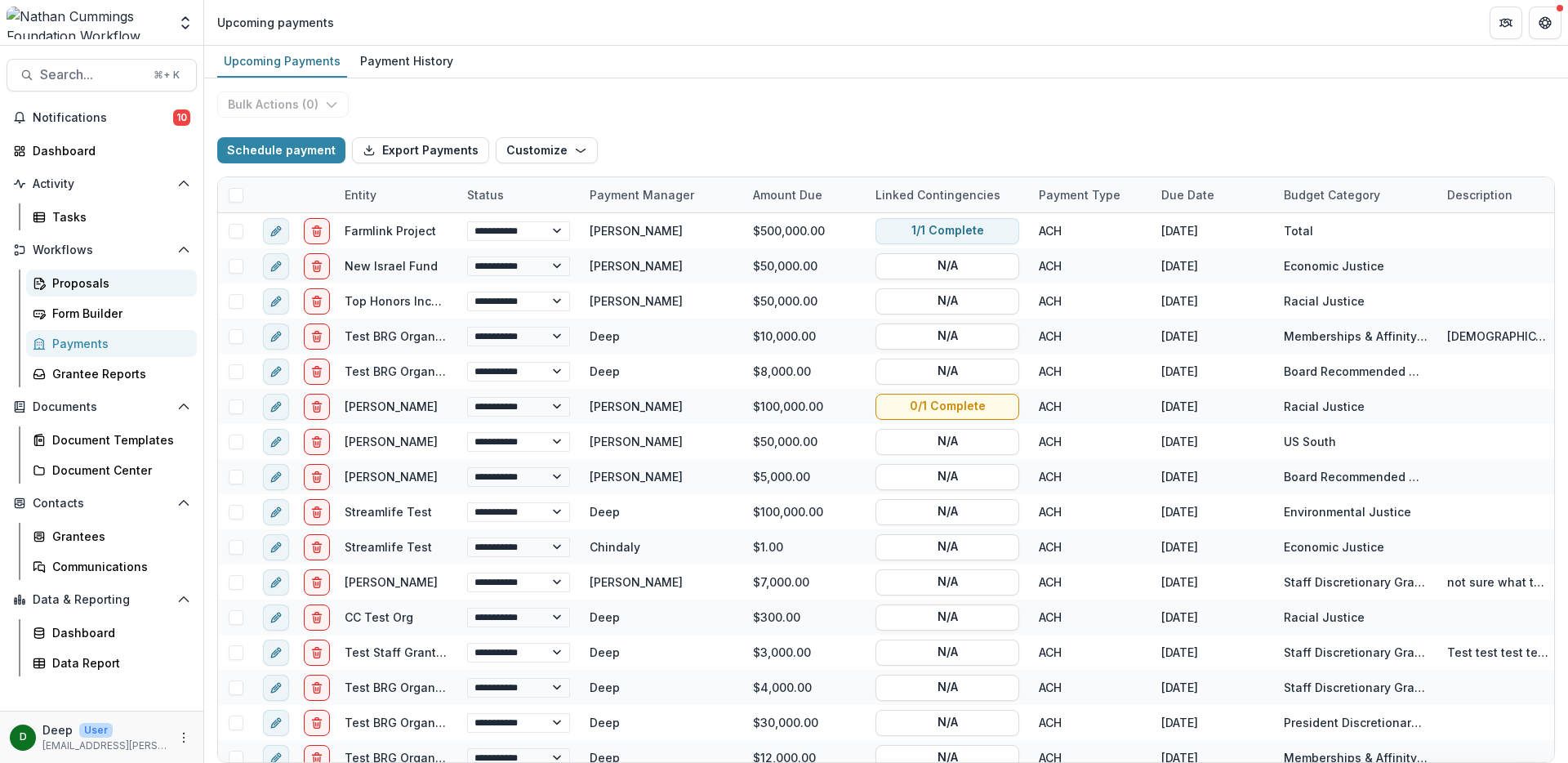
click at [89, 292] on link "Proposals" at bounding box center [111, 283] width 170 height 27
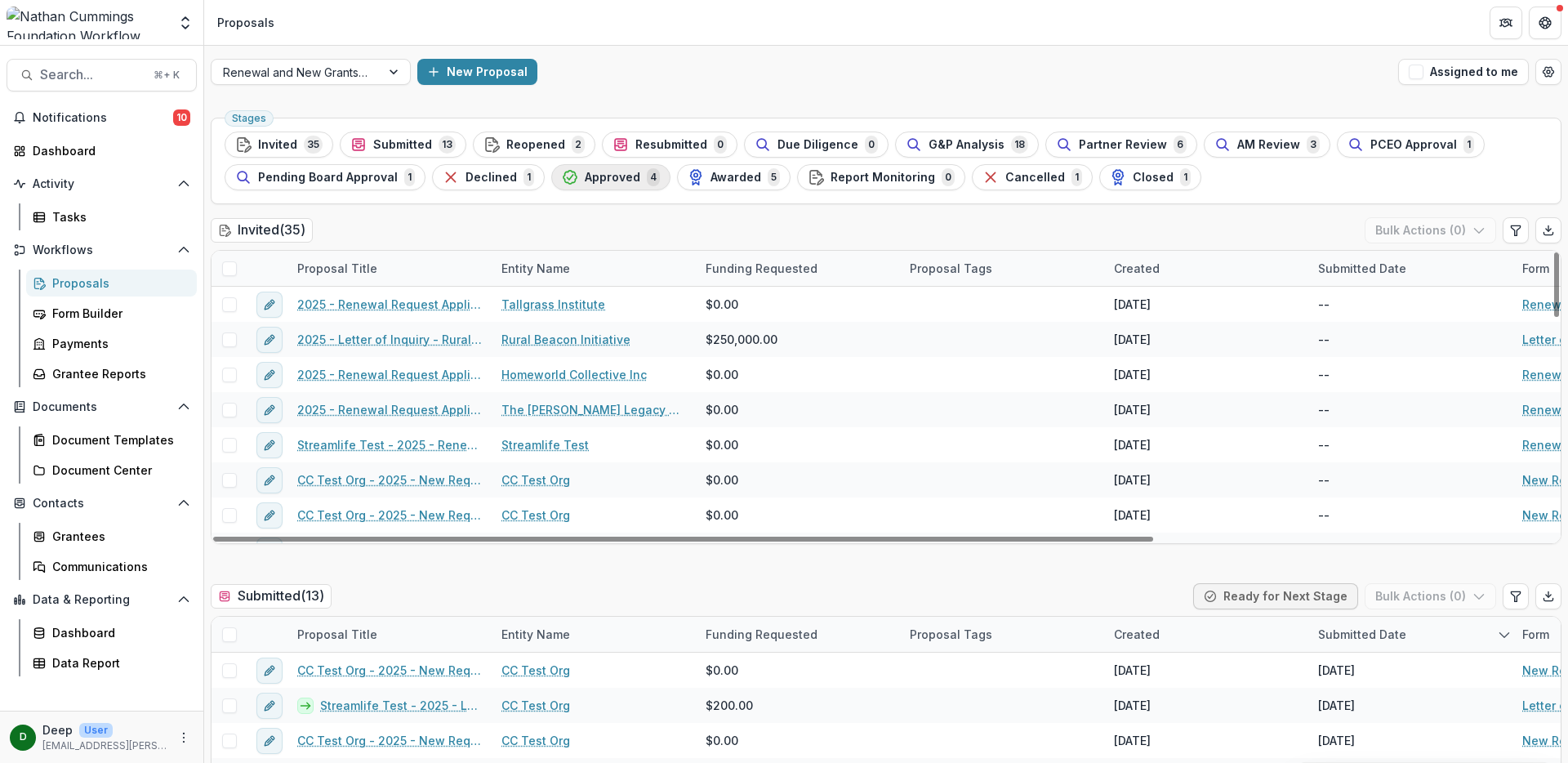
click at [625, 179] on span "Approved" at bounding box center [613, 177] width 55 height 14
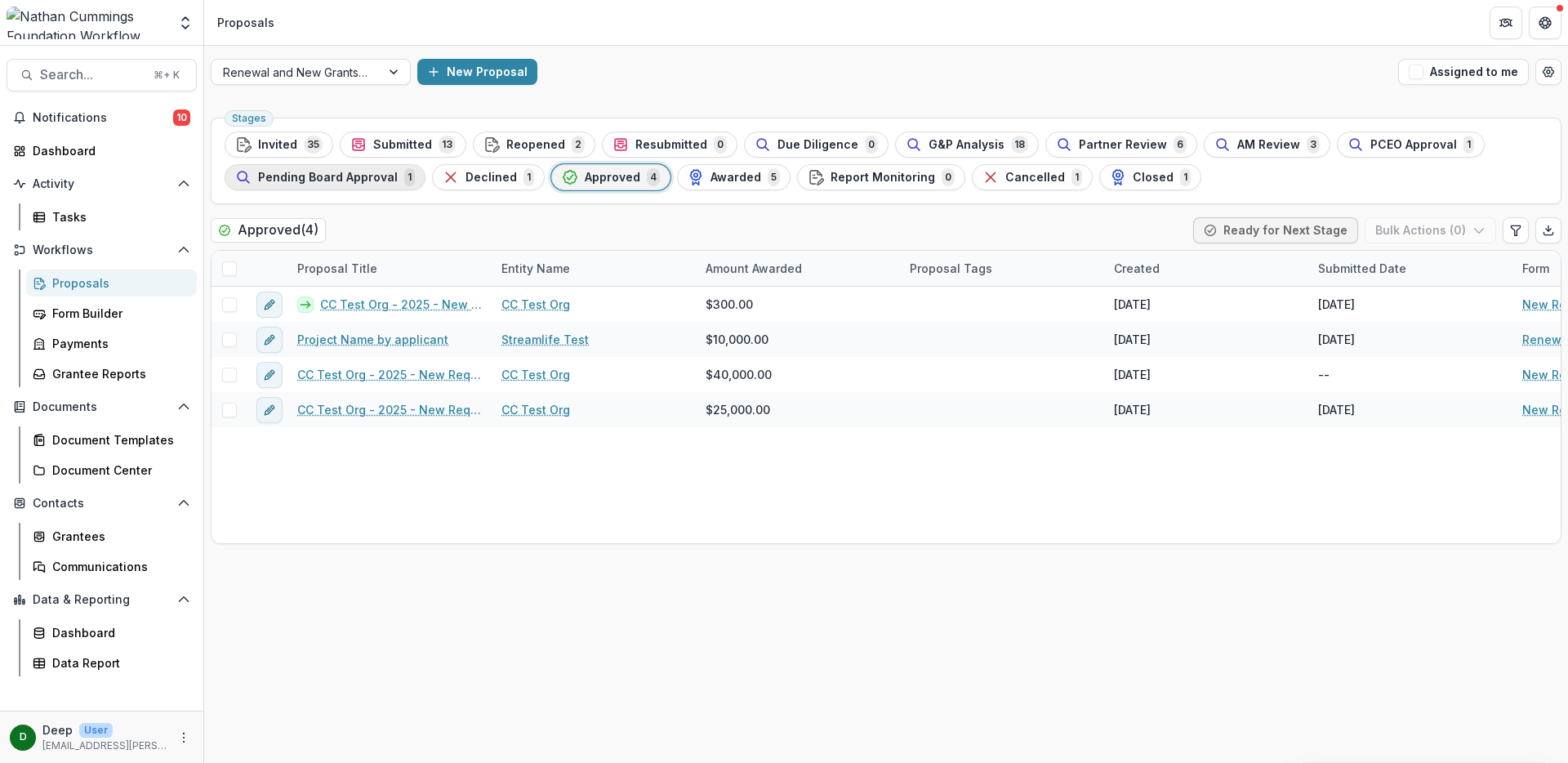
click at [324, 182] on span "Pending Board Approval" at bounding box center [328, 177] width 140 height 14
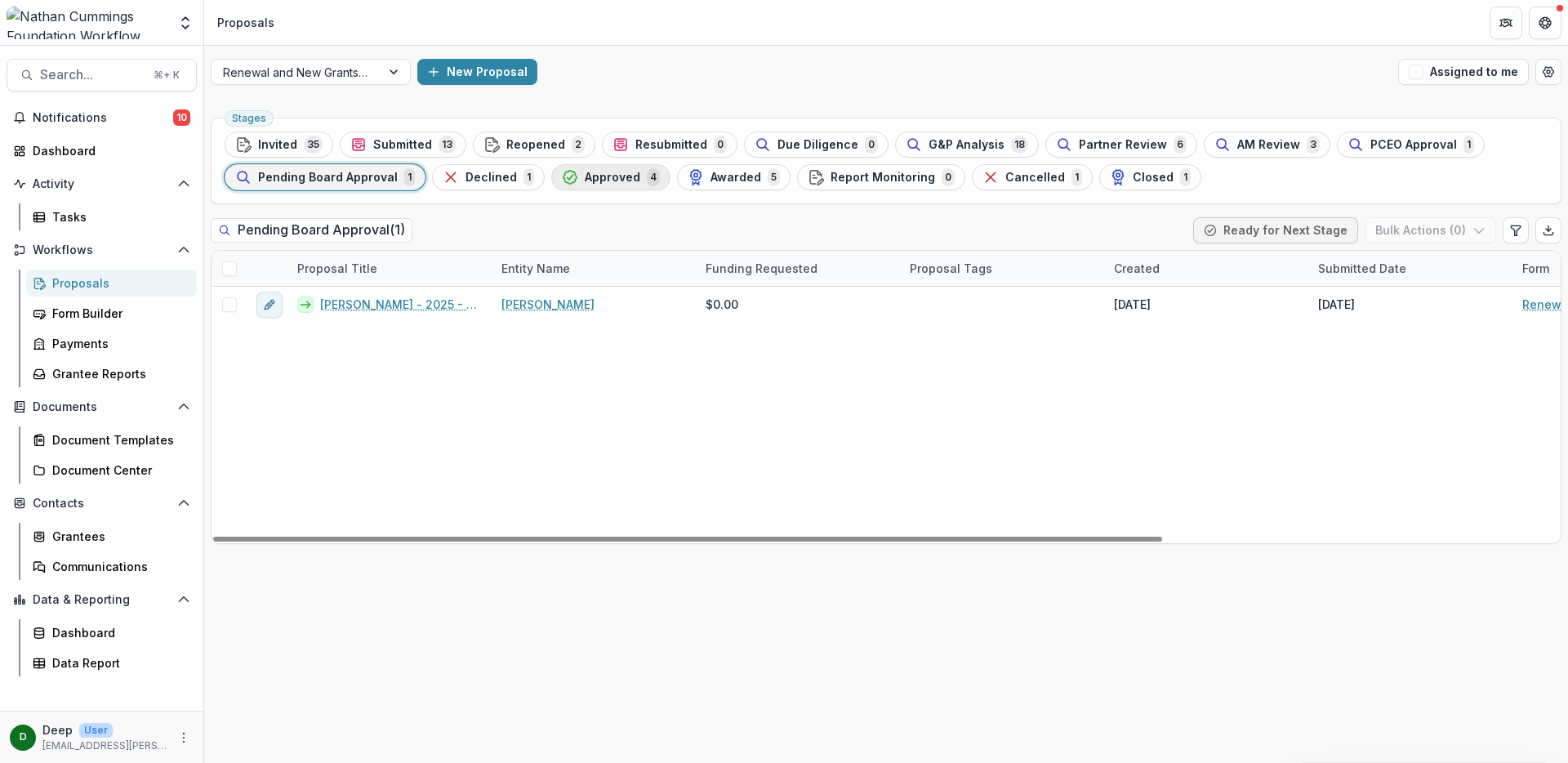
click at [590, 181] on span "Approved" at bounding box center [613, 177] width 55 height 14
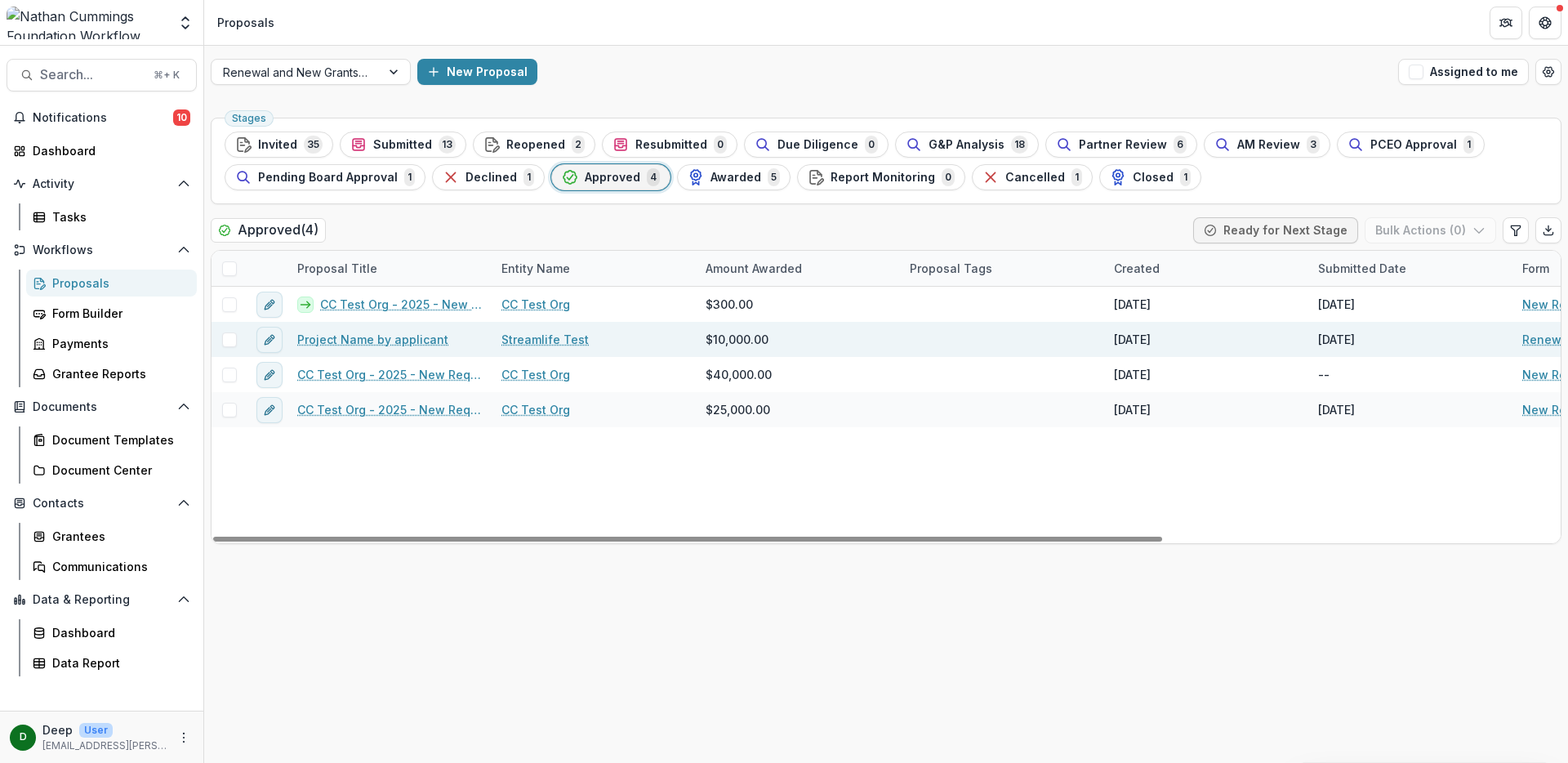
click at [391, 337] on link "Project Name by applicant" at bounding box center [372, 339] width 151 height 17
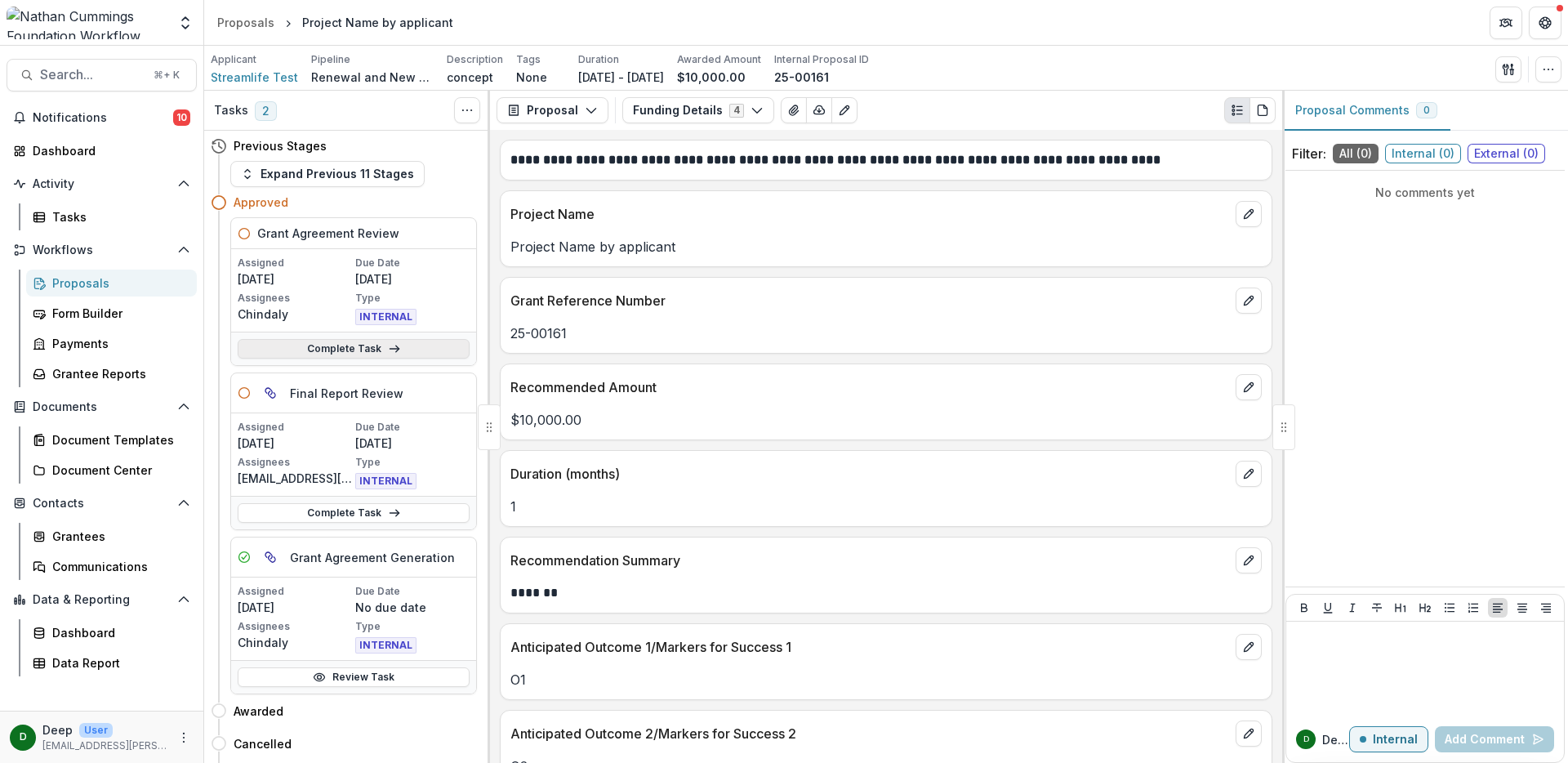
click at [388, 351] on icon at bounding box center [394, 348] width 13 height 13
click at [381, 347] on link "Complete Task" at bounding box center [354, 349] width 232 height 20
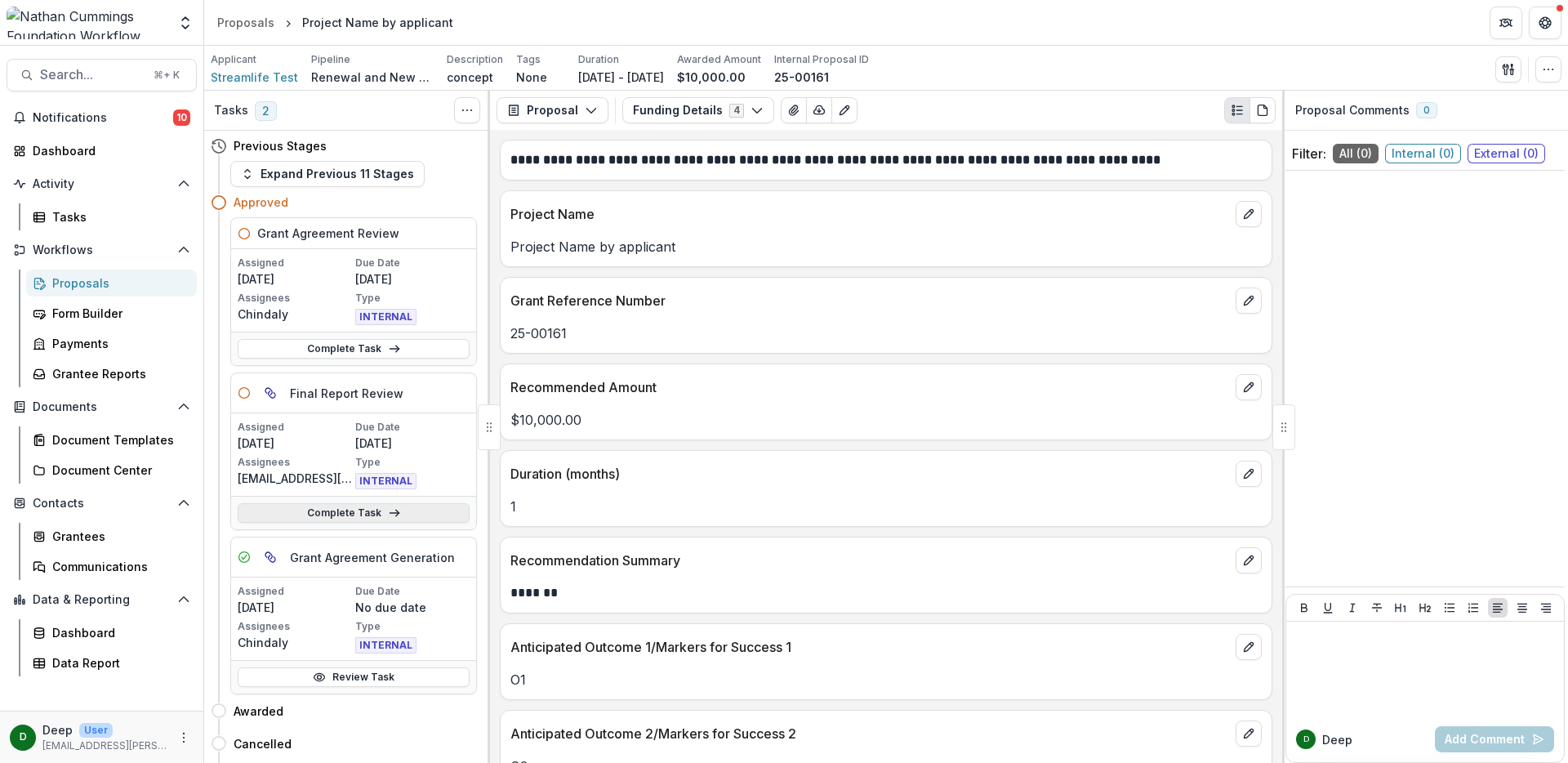
click at [374, 513] on link "Complete Task" at bounding box center [354, 513] width 232 height 20
click at [388, 678] on link "Review Task" at bounding box center [354, 677] width 232 height 20
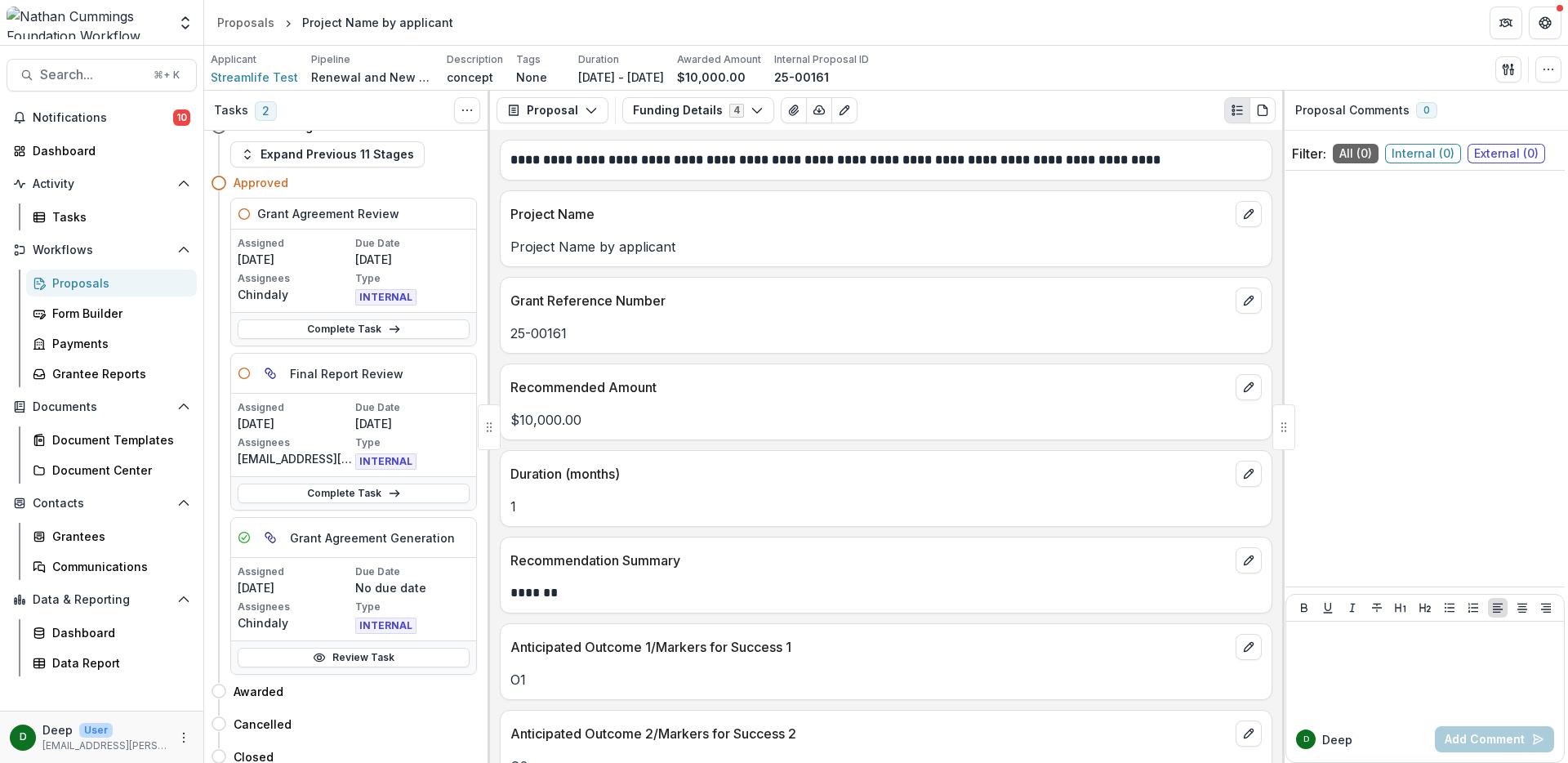
scroll to position [30, 0]
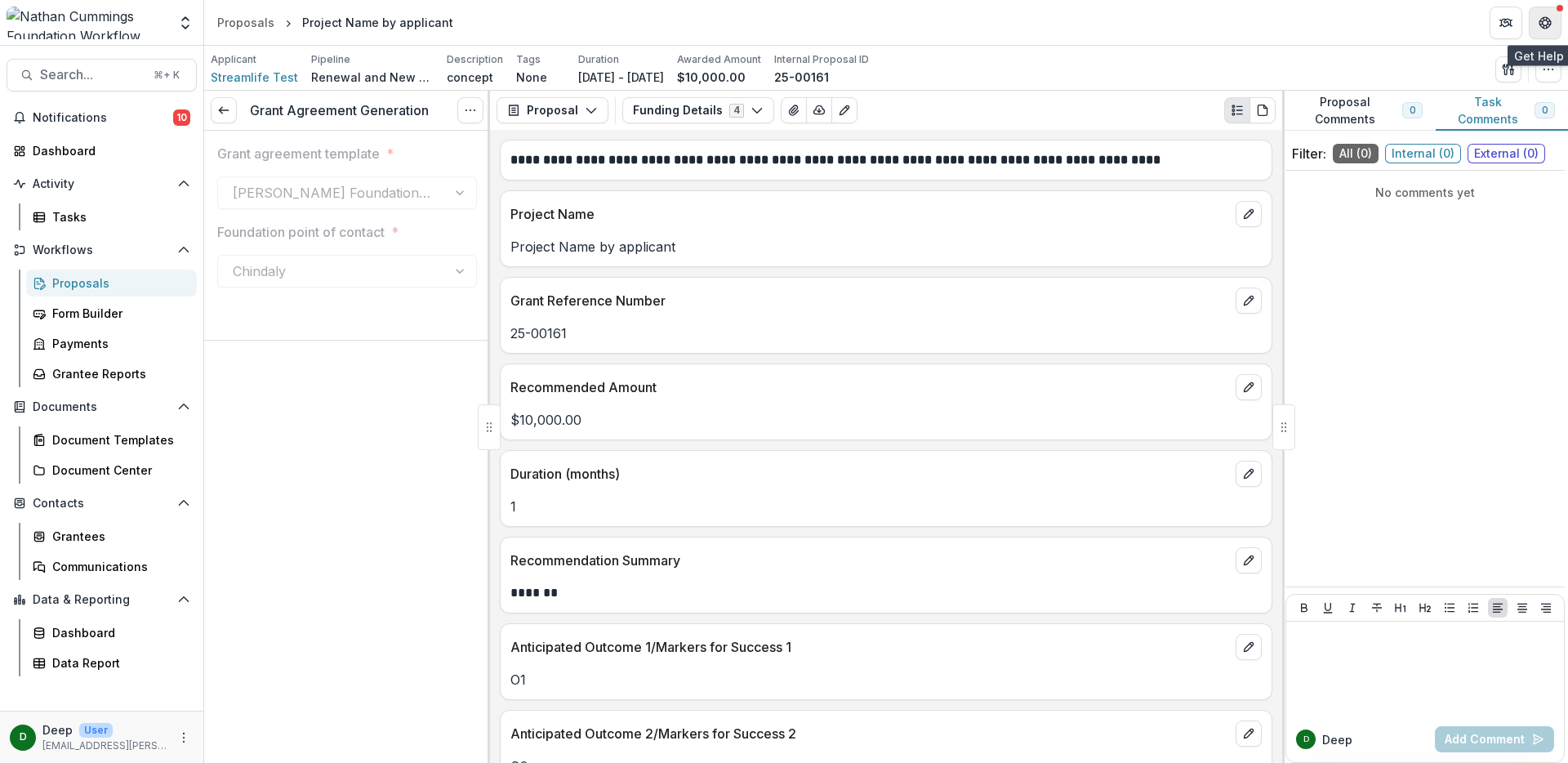
click at [1543, 20] on icon "Get Help" at bounding box center [1545, 18] width 4 height 3
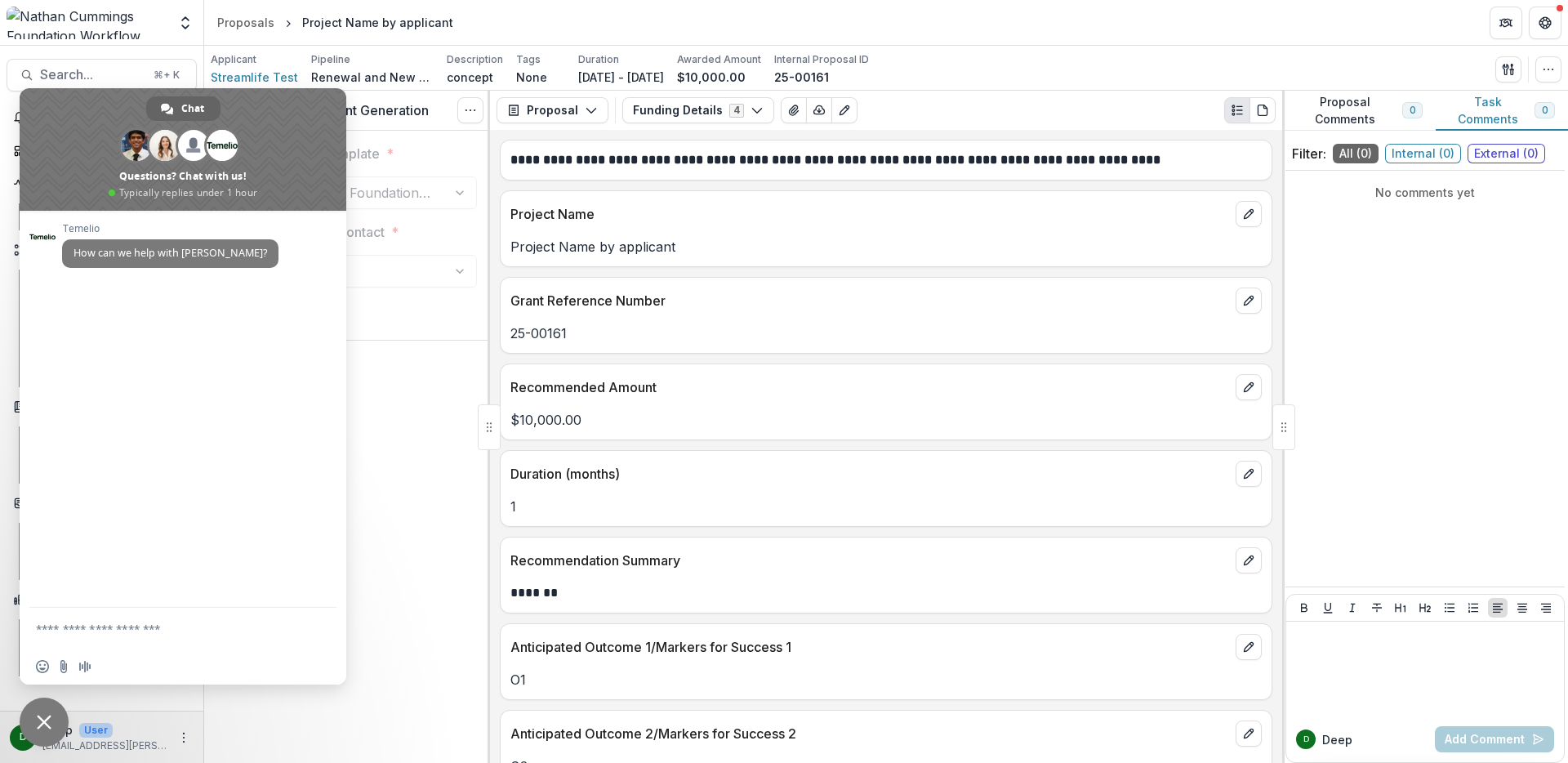
click at [45, 717] on span "Close chat" at bounding box center [43, 722] width 15 height 15
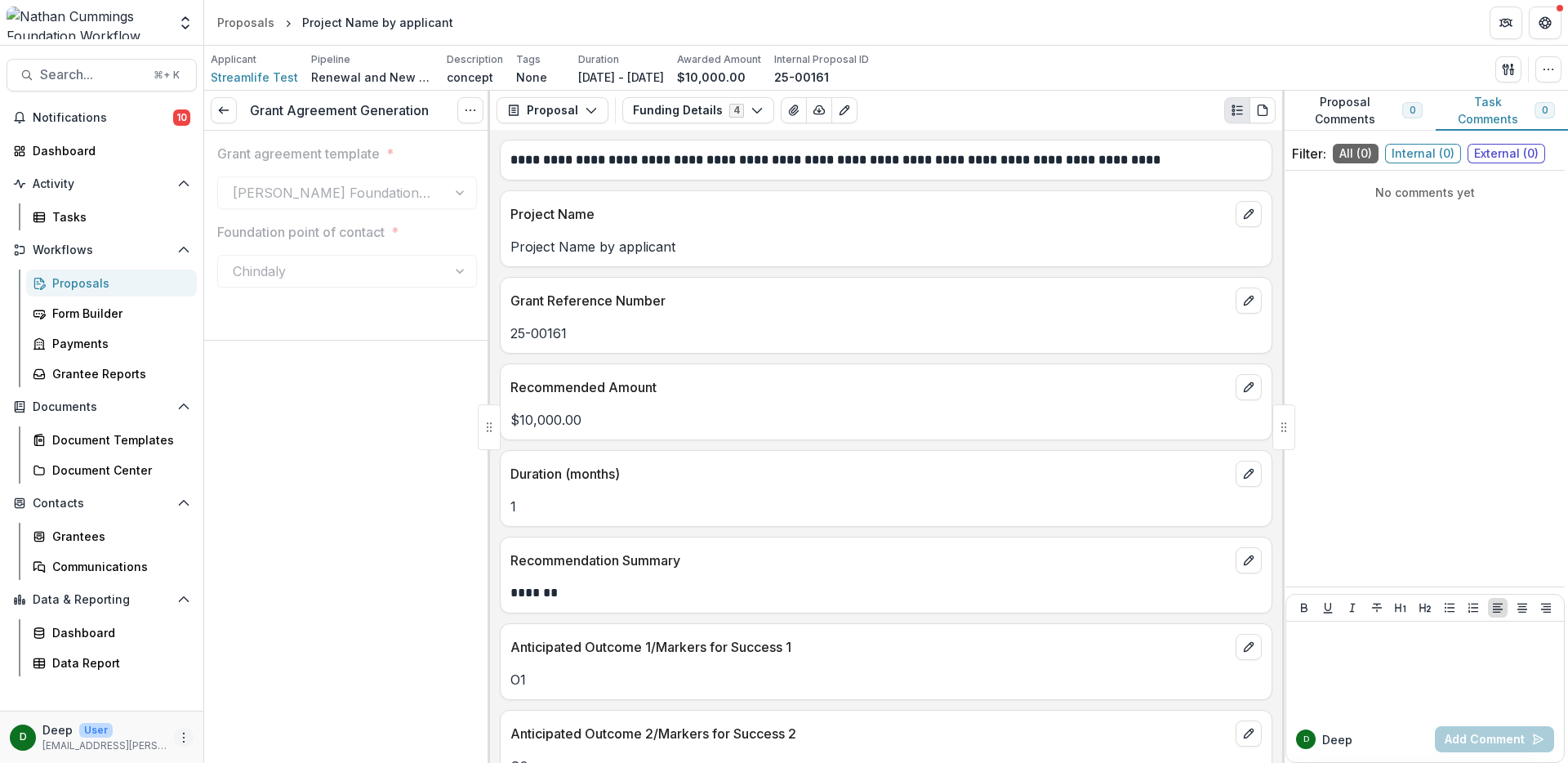
click at [178, 736] on icon "More" at bounding box center [183, 736] width 13 height 13
click at [338, 532] on div "Grant Agreement Generation View task Reopen Task Grant agreement template * Nat…" at bounding box center [347, 426] width 286 height 672
click at [181, 737] on icon "More" at bounding box center [183, 736] width 13 height 13
click at [270, 731] on button "Logout" at bounding box center [291, 729] width 174 height 27
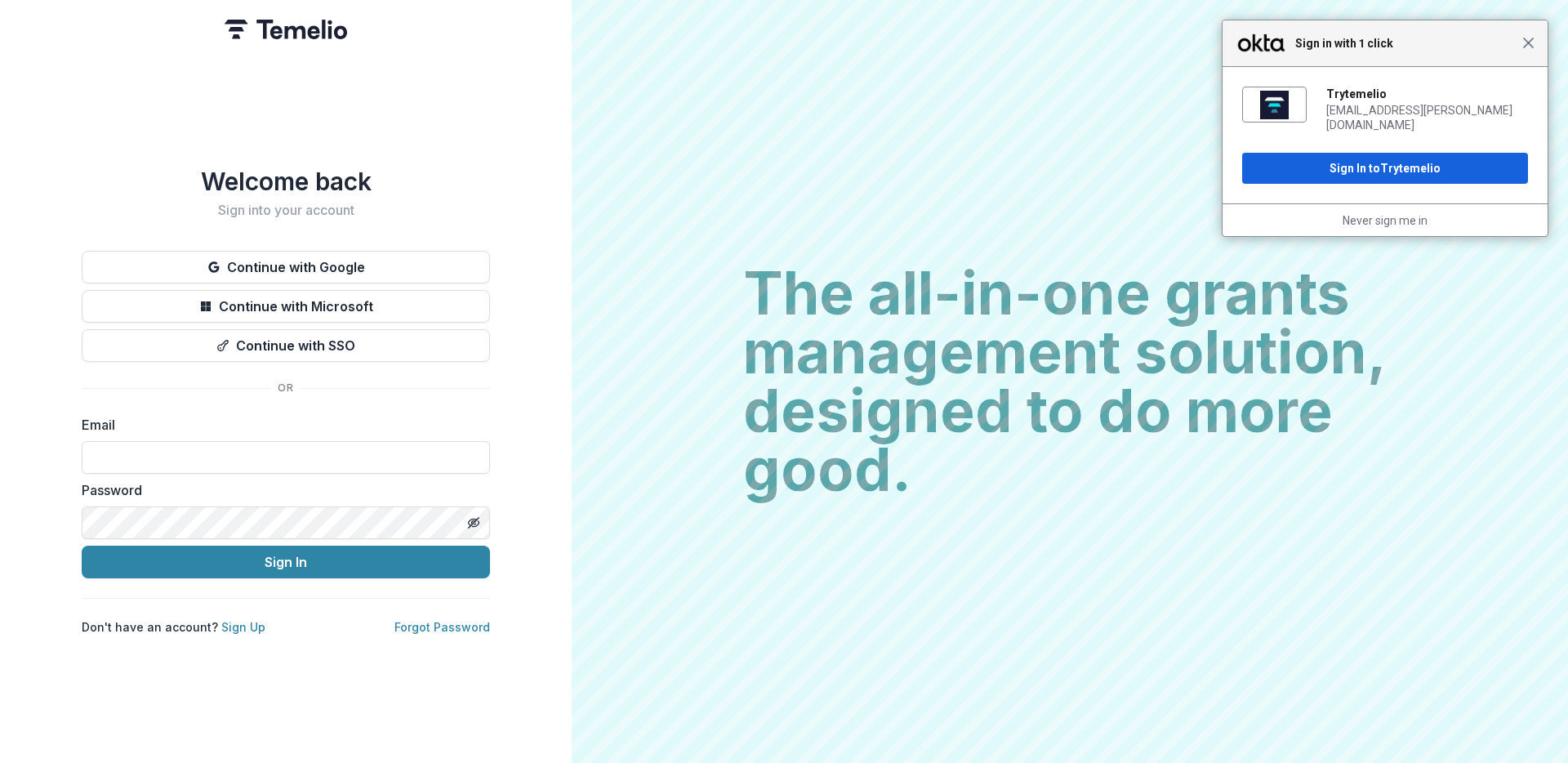
click at [1532, 44] on span "Close" at bounding box center [1529, 42] width 12 height 12
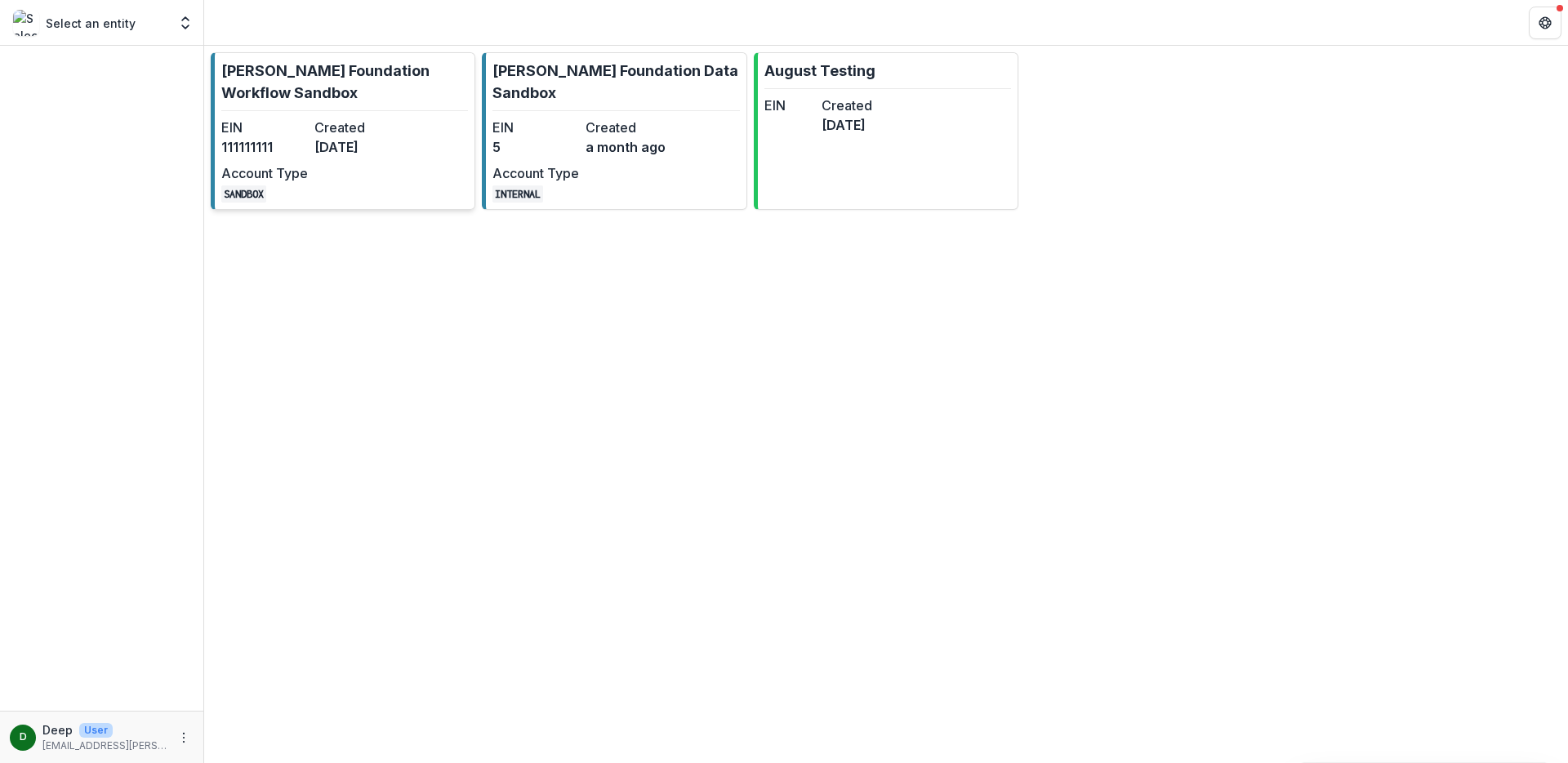
click at [282, 112] on link "[PERSON_NAME] Foundation Workflow Sandbox EIN [US_EMPLOYER_IDENTIFICATION_NUMBE…" at bounding box center [343, 131] width 265 height 158
click at [385, 114] on link "[PERSON_NAME] Foundation Workflow Sandbox EIN [US_EMPLOYER_IDENTIFICATION_NUMBE…" at bounding box center [343, 131] width 265 height 158
